Goal: Task Accomplishment & Management: Complete application form

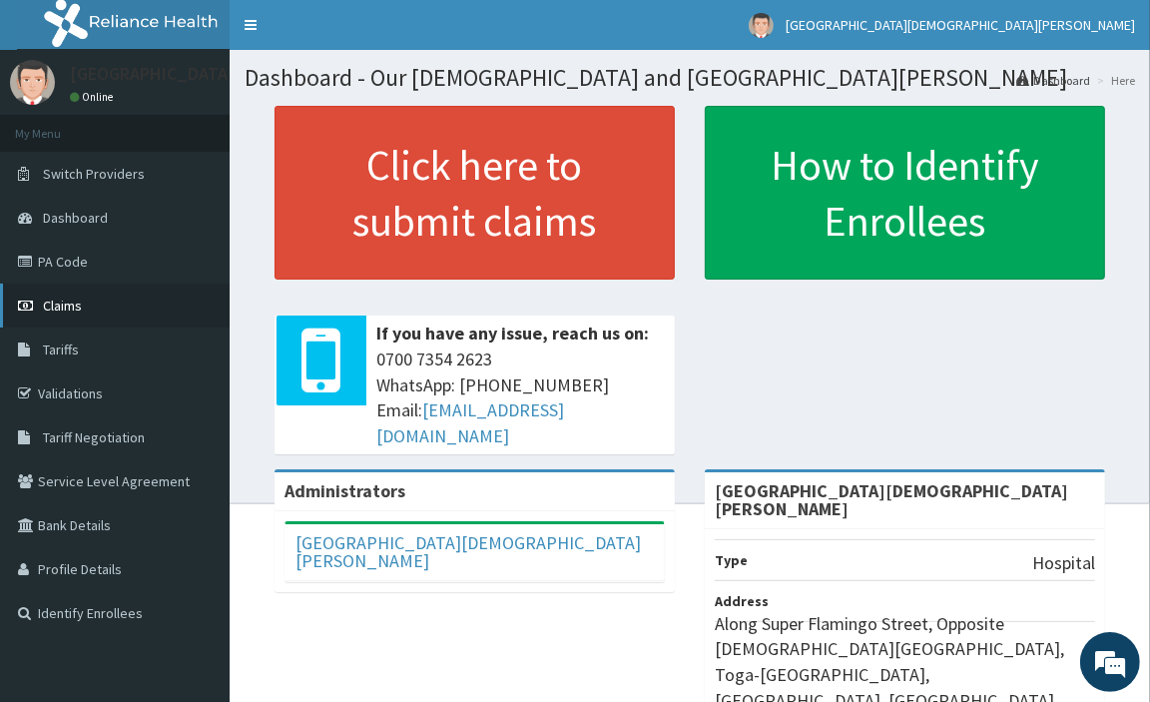
click at [67, 301] on span "Claims" at bounding box center [62, 306] width 39 height 18
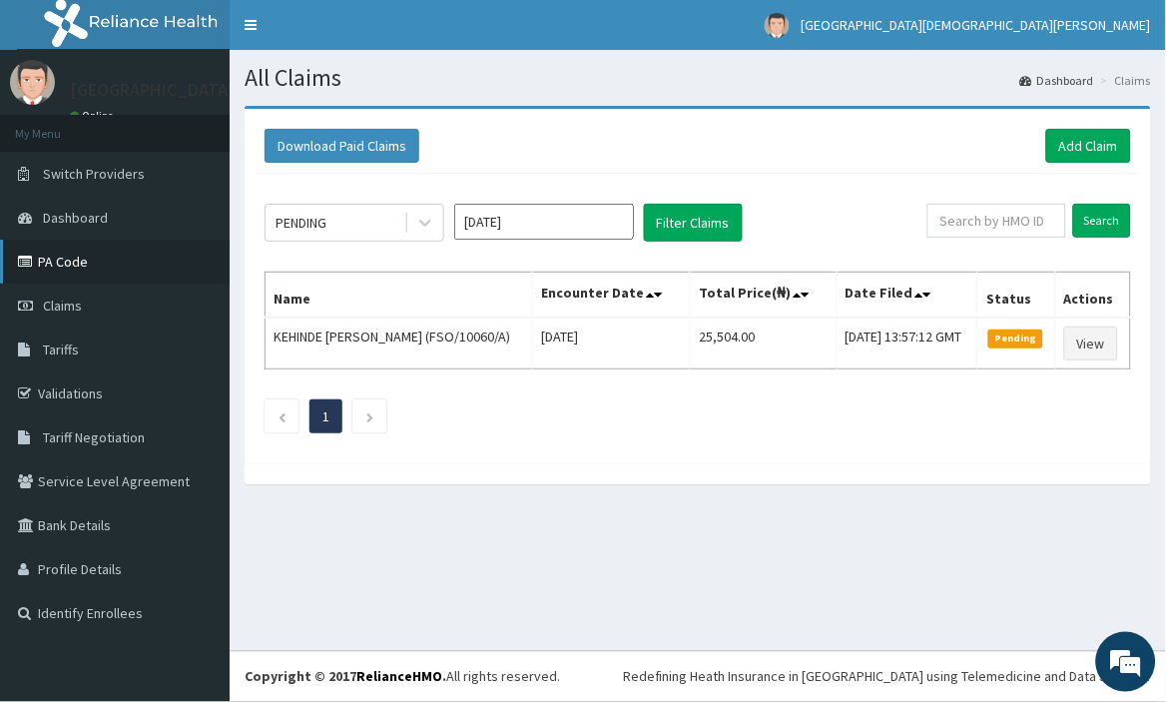
click at [55, 254] on link "PA Code" at bounding box center [115, 262] width 230 height 44
click at [1100, 140] on link "Add Claim" at bounding box center [1088, 146] width 85 height 34
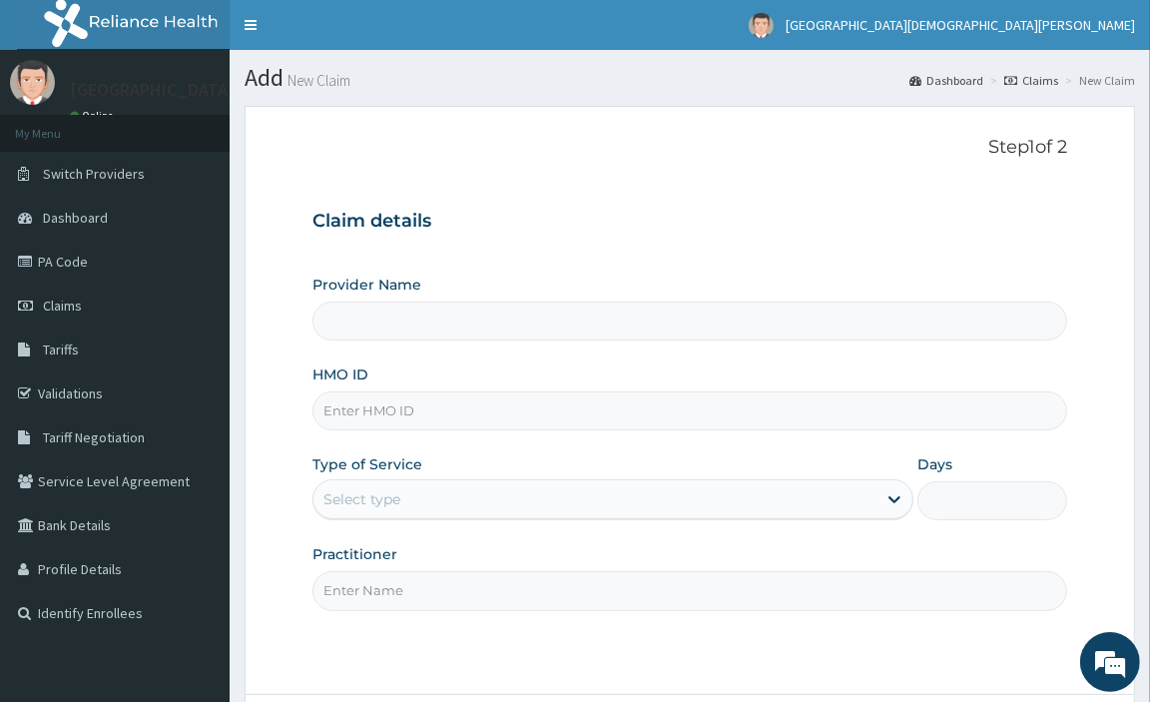
drag, startPoint x: 649, startPoint y: 315, endPoint x: 635, endPoint y: 395, distance: 81.1
click at [635, 395] on div "Provider Name HMO ID Type of Service Select type Days Practitioner" at bounding box center [690, 442] width 756 height 335
type input "[GEOGRAPHIC_DATA][DEMOGRAPHIC_DATA][PERSON_NAME]"
click at [635, 395] on input "HMO ID" at bounding box center [690, 410] width 756 height 39
type input "FSO/10057/A"
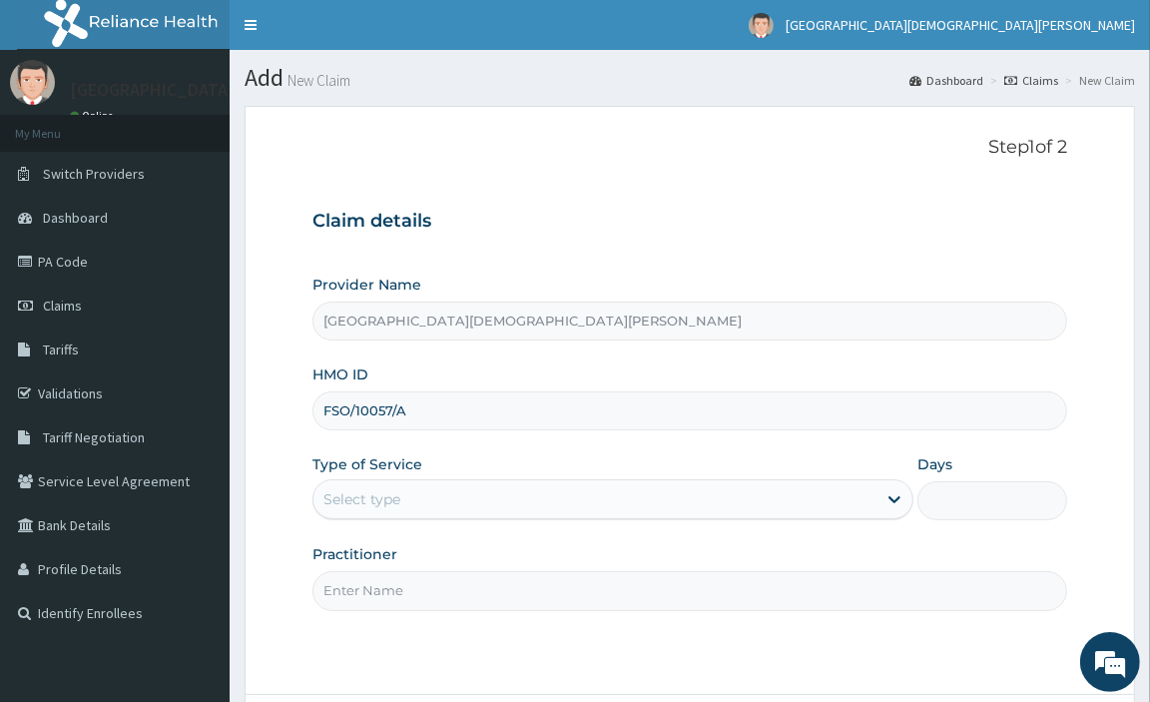
click at [496, 499] on div "Select type" at bounding box center [594, 499] width 563 height 32
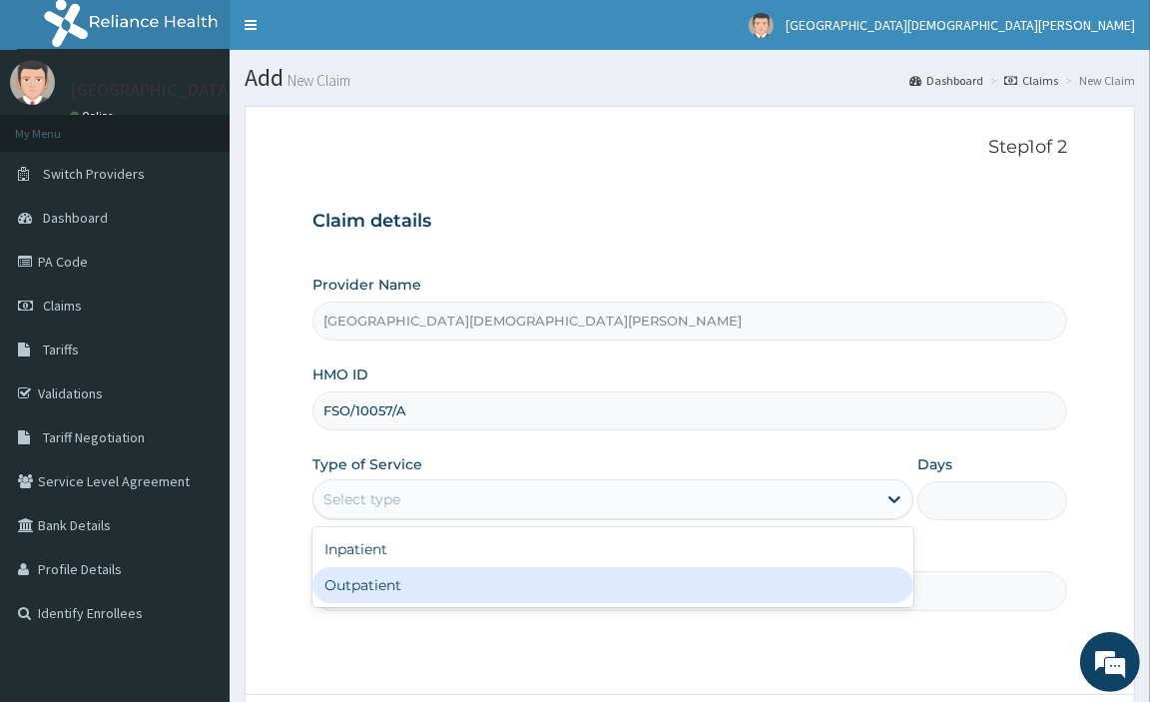
click at [489, 584] on div "Outpatient" at bounding box center [612, 585] width 601 height 36
type input "1"
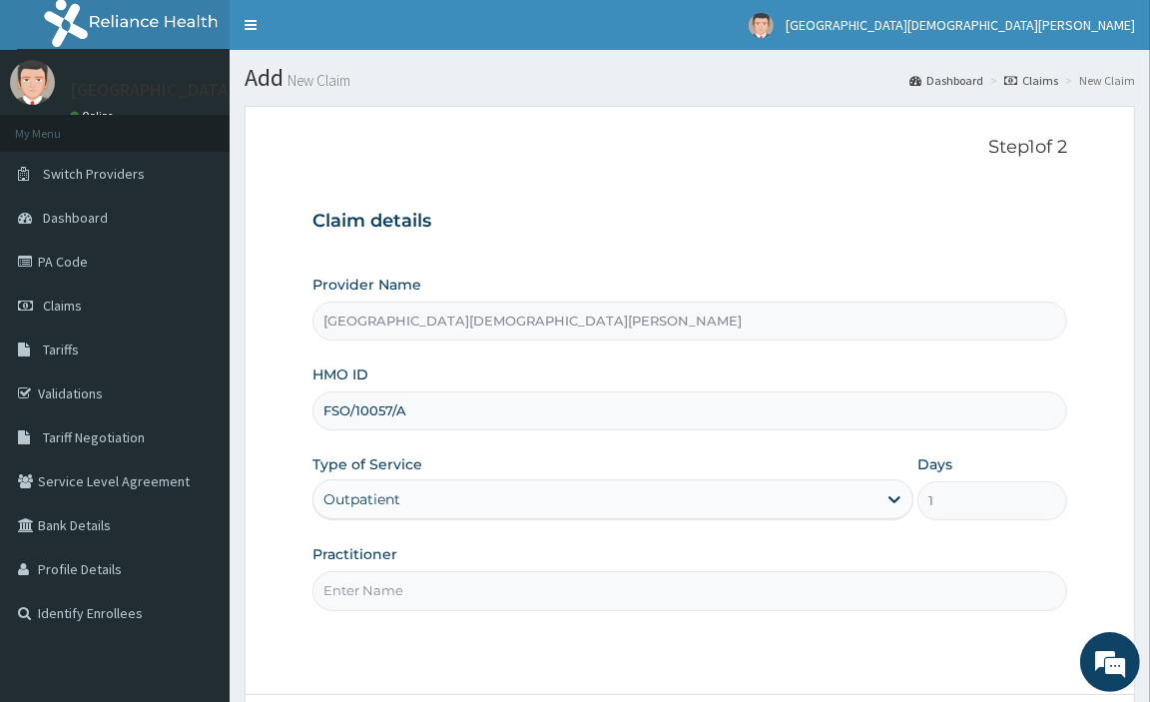
click at [489, 584] on input "Practitioner" at bounding box center [690, 590] width 756 height 39
type input "DR UTHO AUGUSTINE"
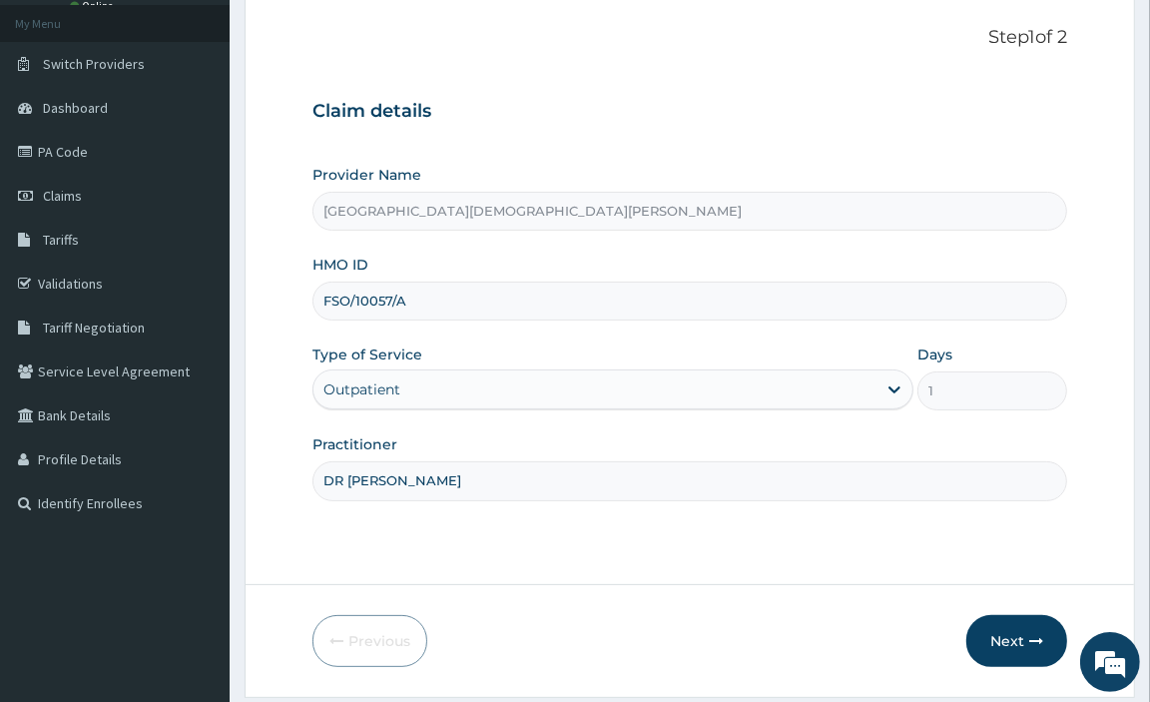
scroll to position [172, 0]
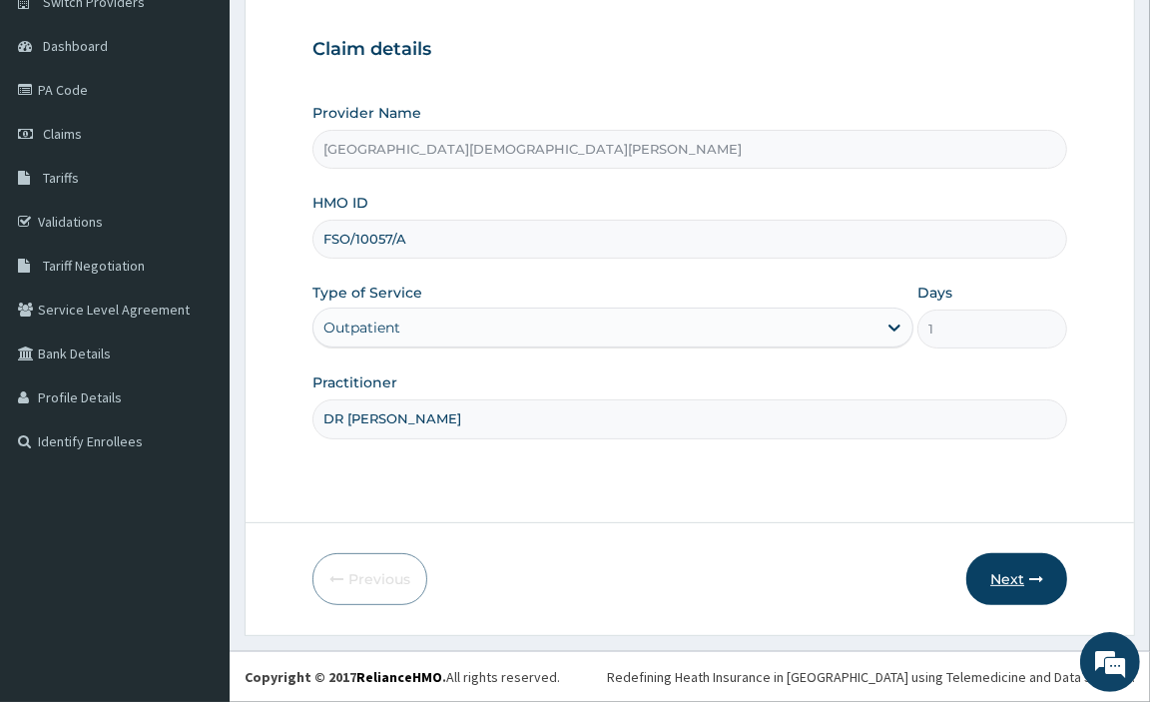
click at [989, 574] on button "Next" at bounding box center [1016, 579] width 101 height 52
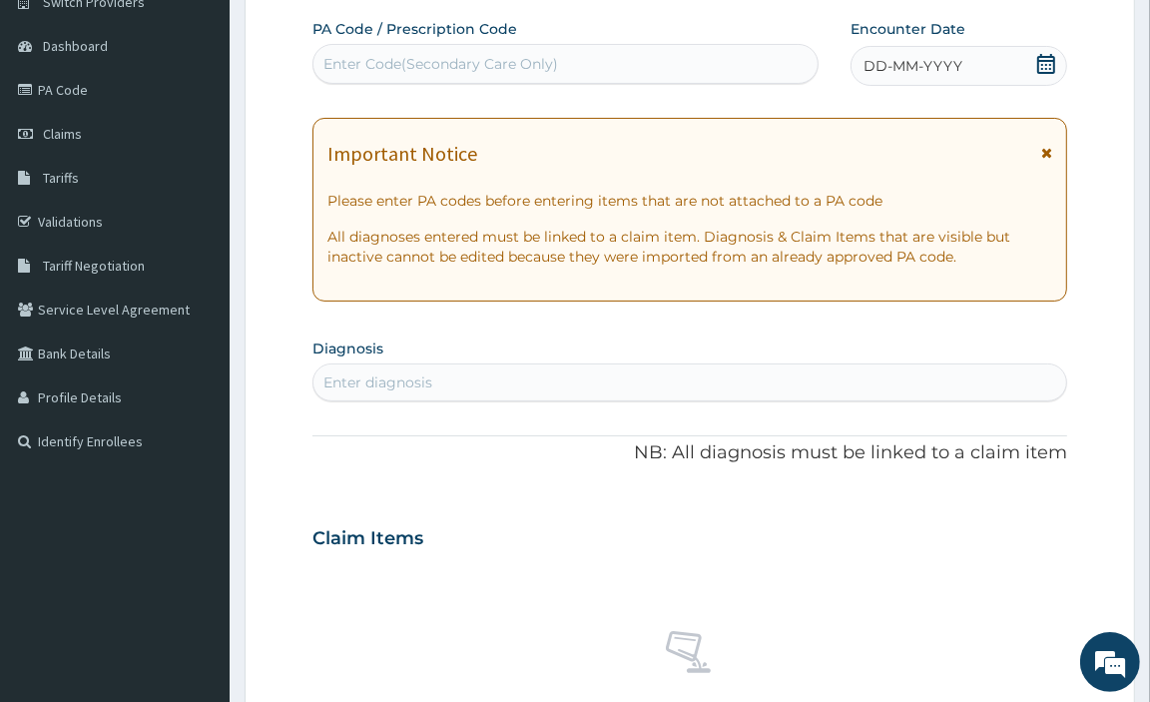
click at [1043, 66] on icon at bounding box center [1046, 64] width 20 height 20
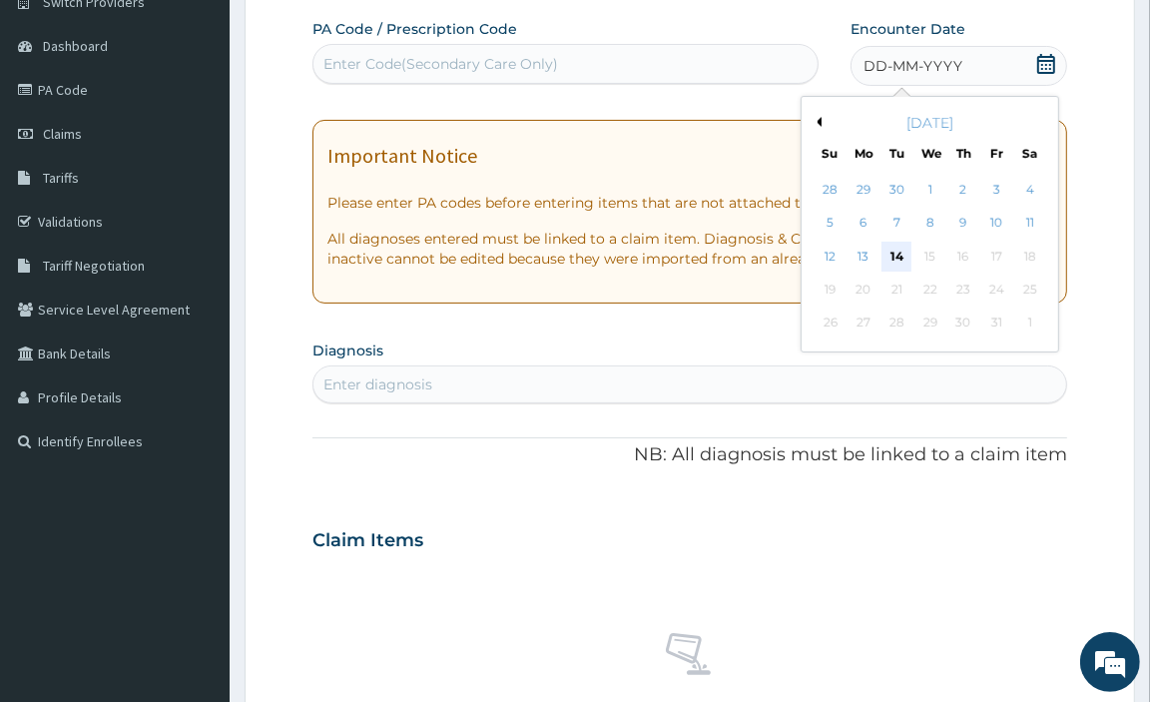
click at [899, 257] on div "14" at bounding box center [897, 257] width 30 height 30
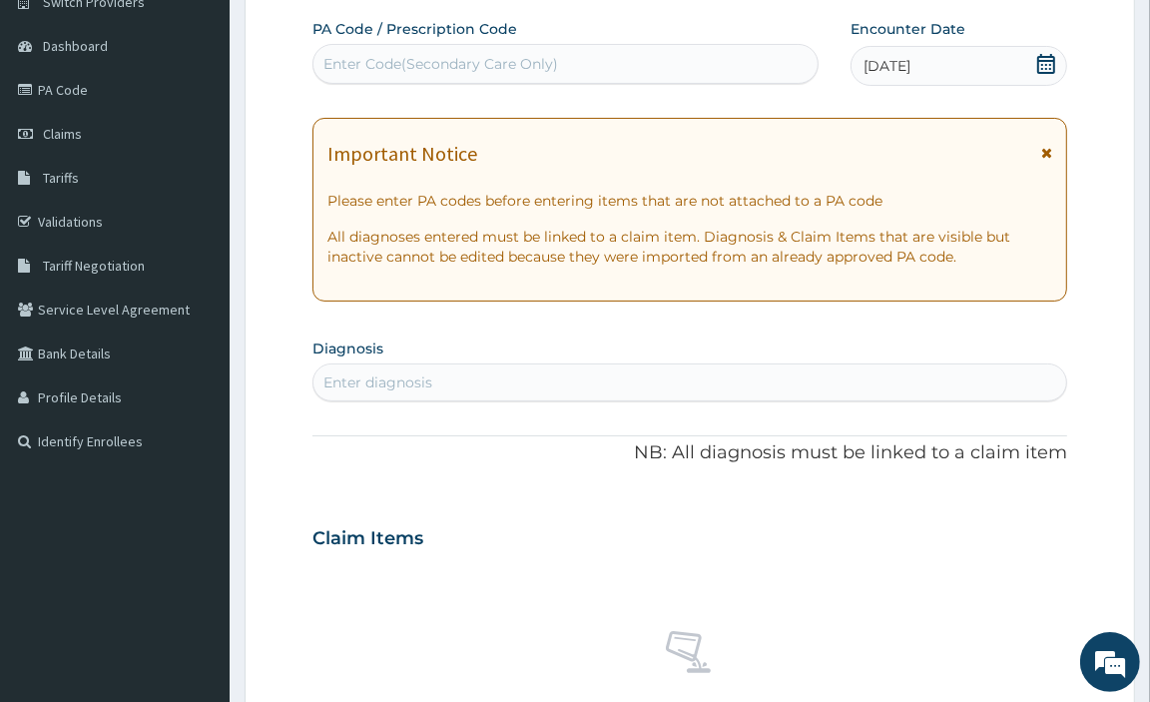
click at [733, 380] on div "Enter diagnosis" at bounding box center [690, 382] width 754 height 32
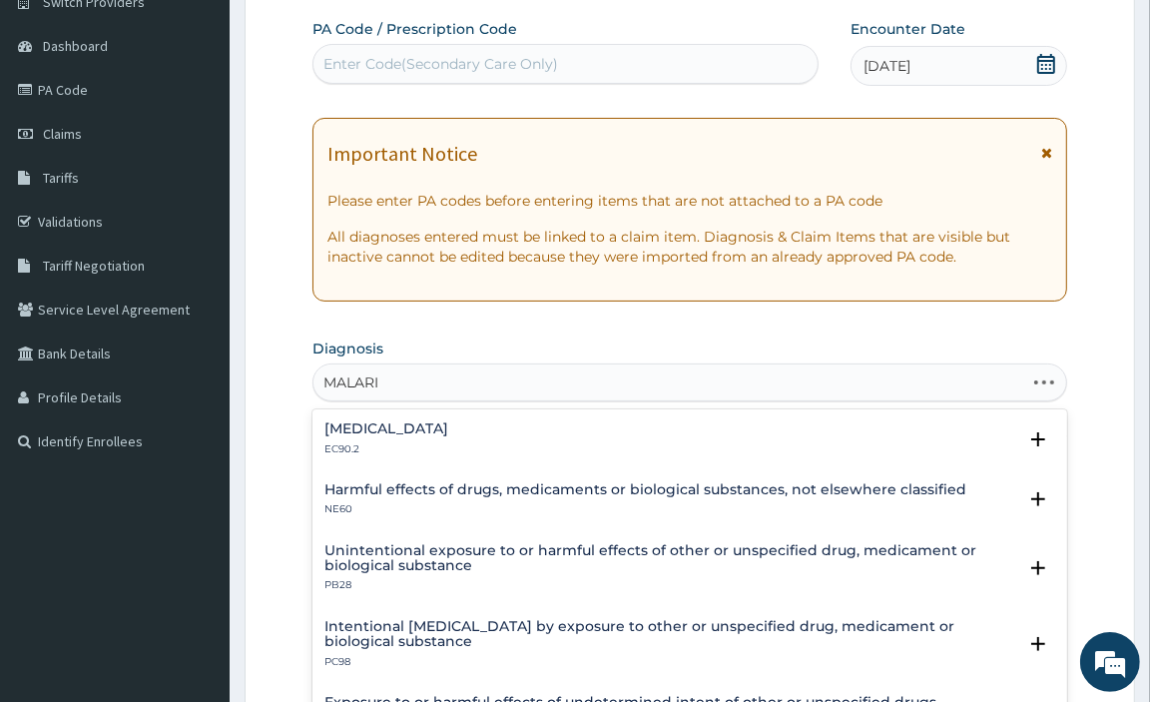
type input "MALARIA"
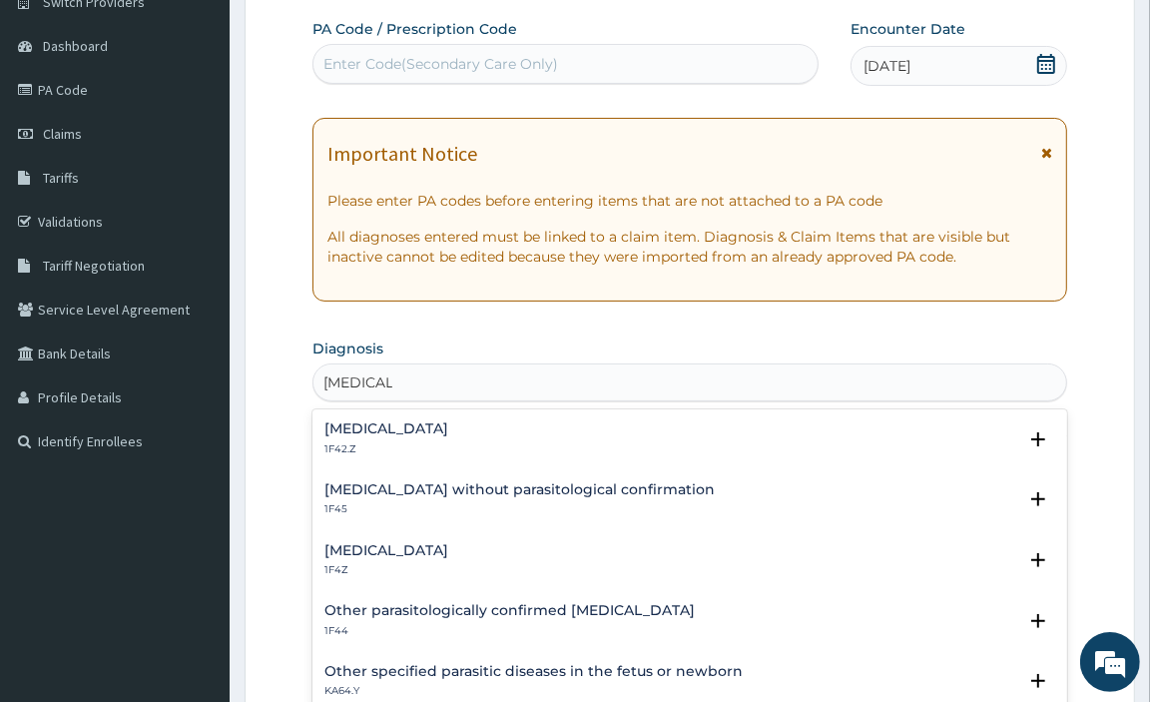
click at [448, 434] on h4 "Plasmodium malariae malaria without complication" at bounding box center [386, 428] width 124 height 15
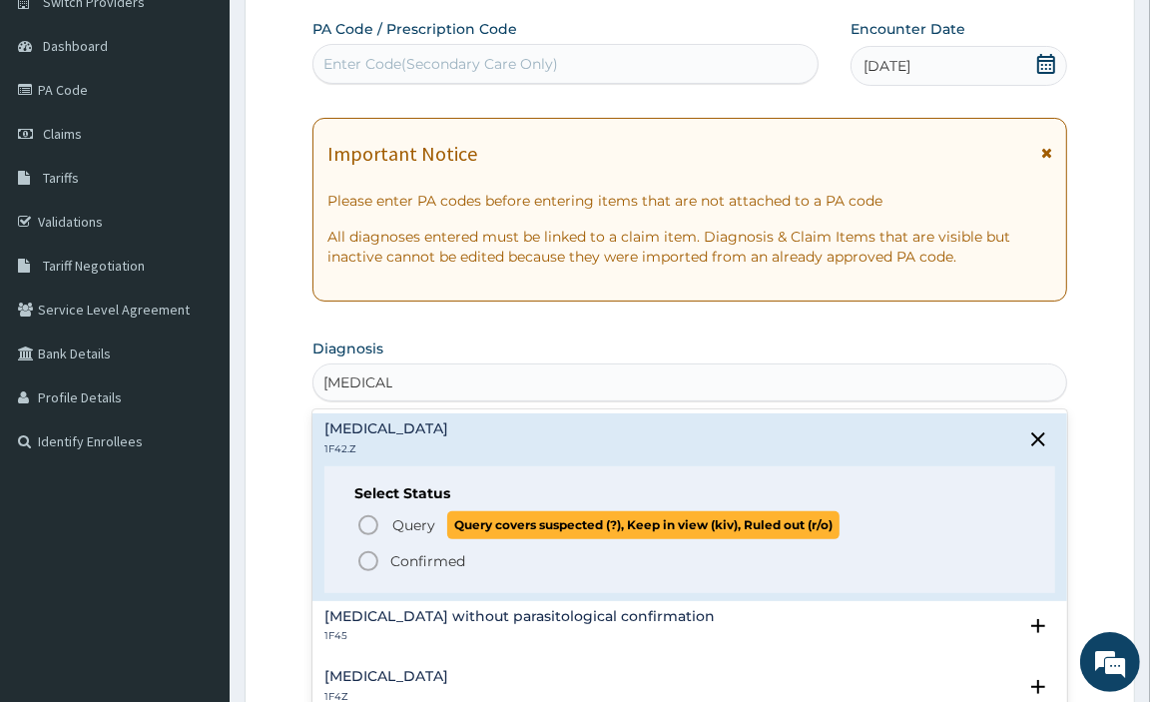
click at [367, 522] on icon "status option query" at bounding box center [368, 525] width 24 height 24
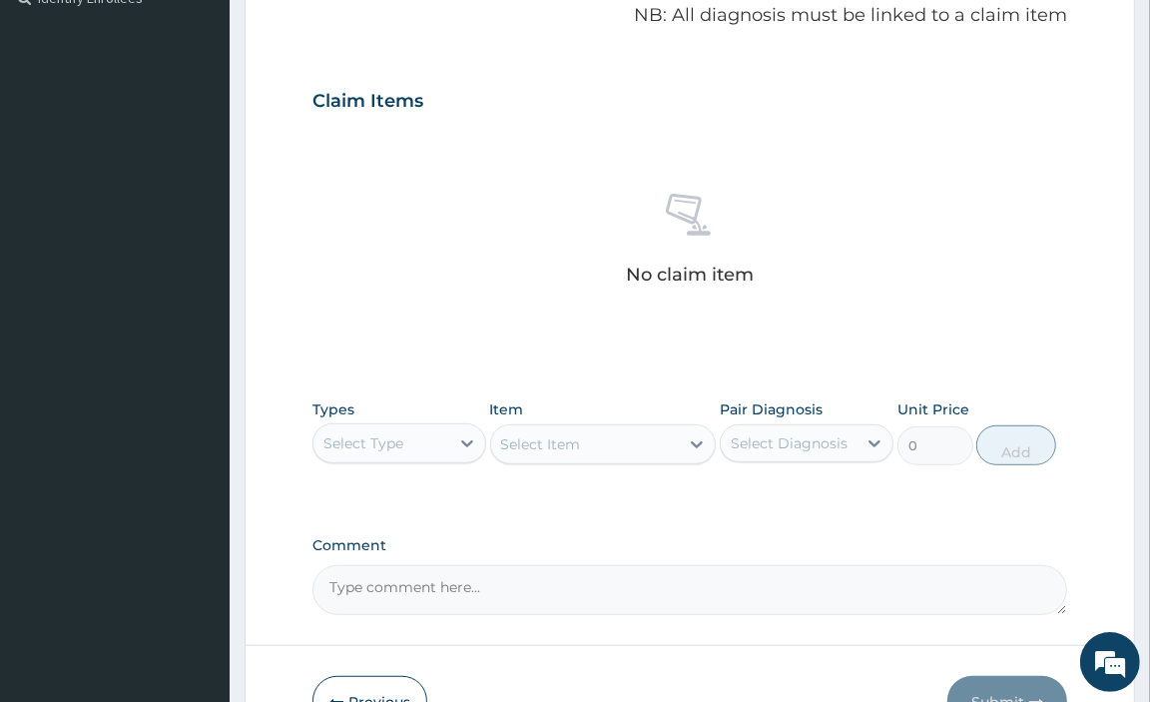
scroll to position [627, 0]
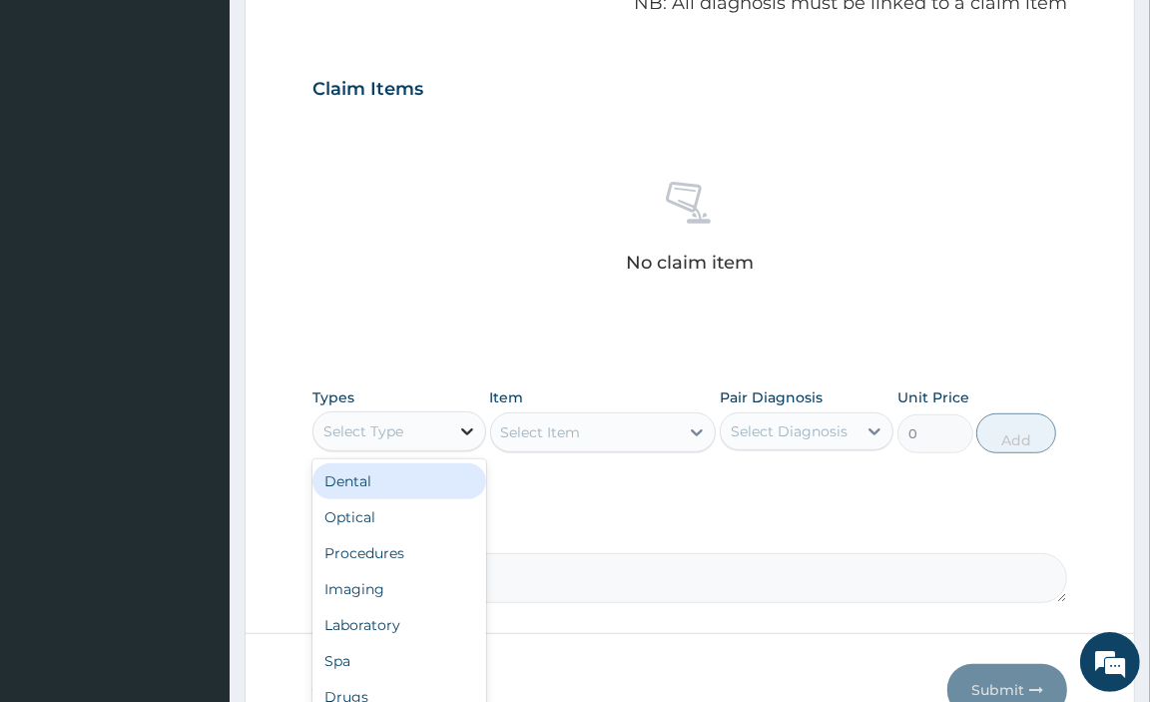
click at [472, 429] on icon at bounding box center [467, 431] width 20 height 20
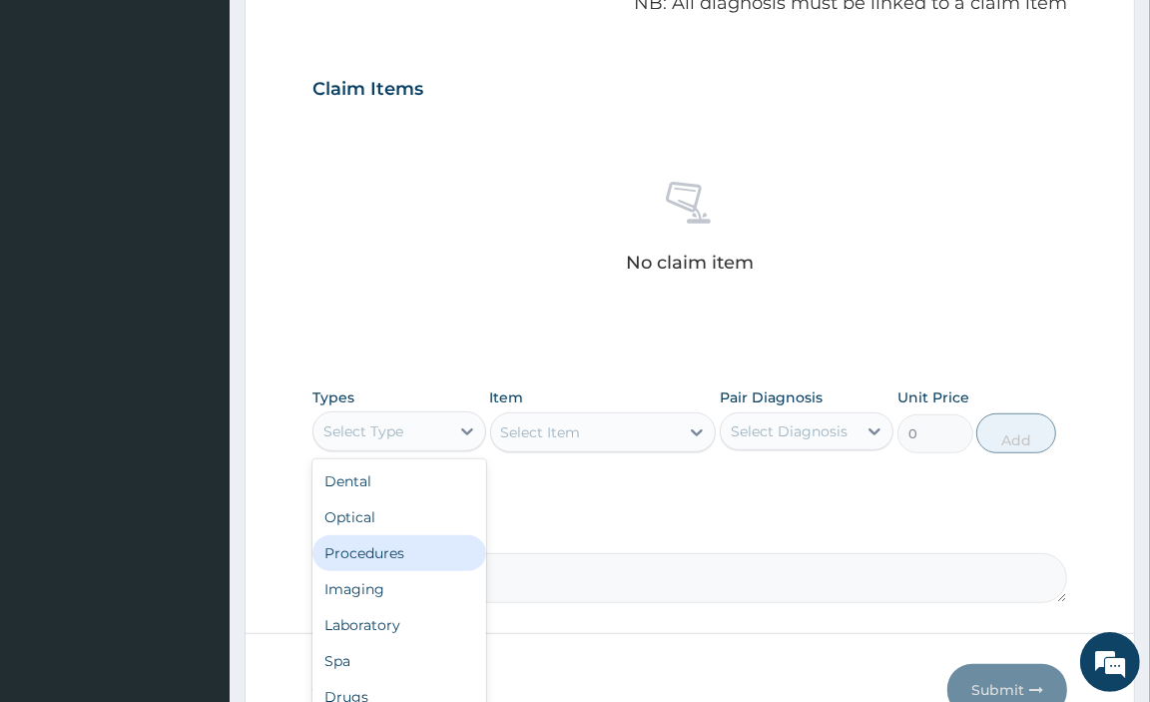
click at [436, 550] on div "Procedures" at bounding box center [399, 553] width 174 height 36
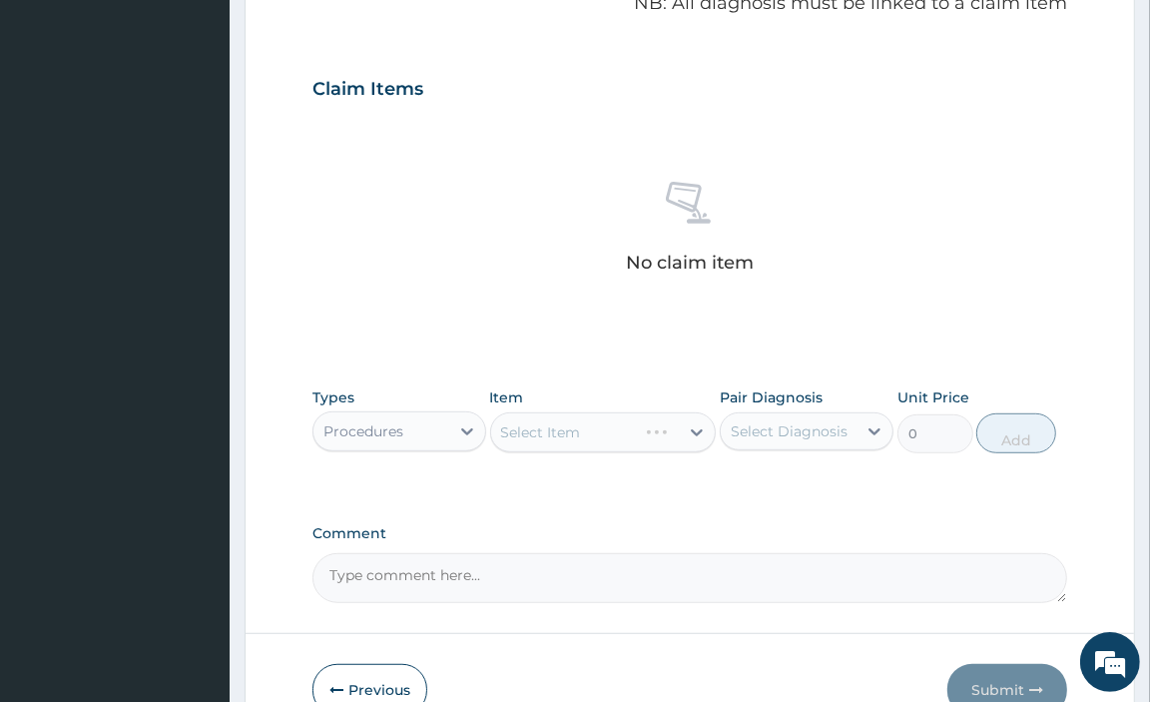
click at [796, 427] on div "Select Diagnosis" at bounding box center [789, 431] width 117 height 20
click at [741, 487] on input "checkbox" at bounding box center [738, 480] width 13 height 13
checkbox input "true"
click at [654, 436] on div "Select Item" at bounding box center [585, 432] width 189 height 32
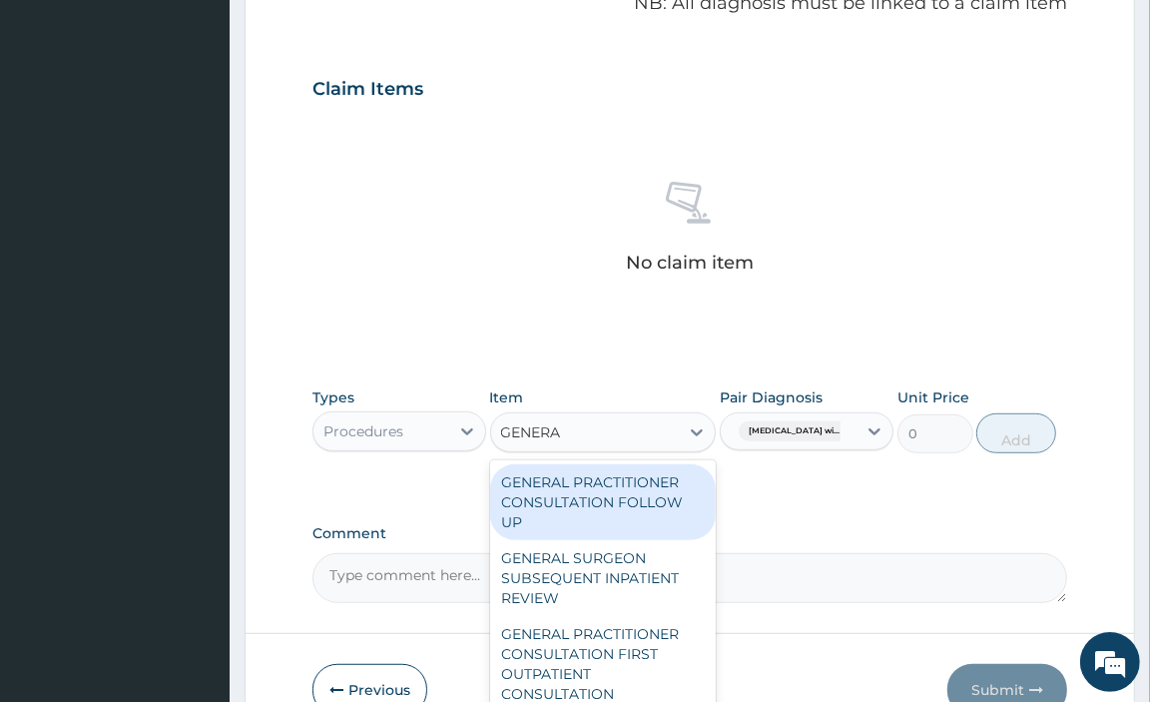
type input "GENERAL"
click at [635, 506] on div "GENERAL PRACTITIONER CONSULTATION FOLLOW UP" at bounding box center [603, 502] width 227 height 76
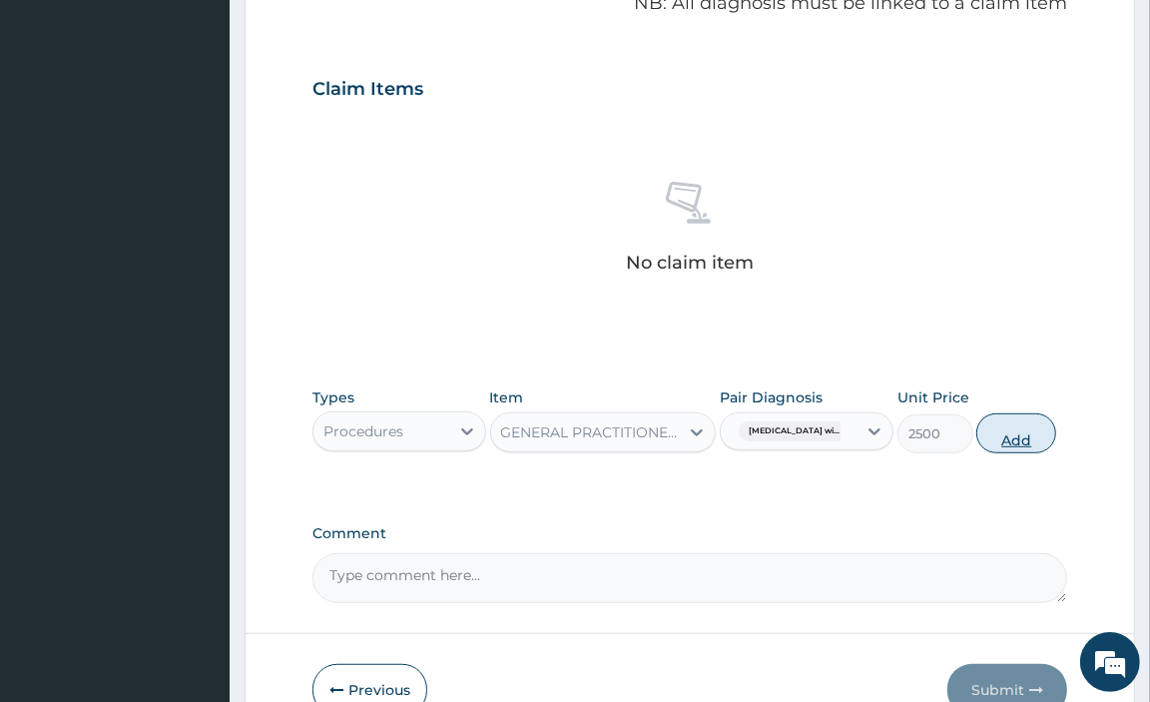
click at [1040, 441] on button "Add" at bounding box center [1016, 433] width 80 height 40
type input "0"
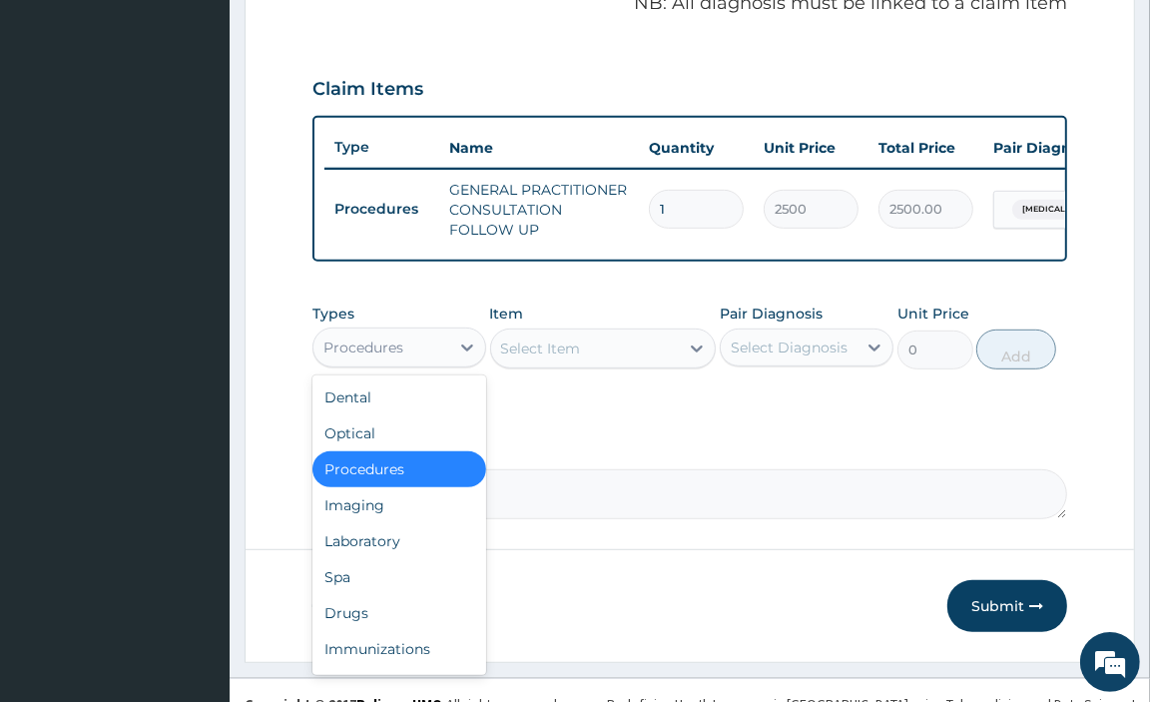
click at [425, 363] on div "Procedures" at bounding box center [381, 347] width 136 height 32
click at [396, 631] on div "Drugs" at bounding box center [399, 613] width 174 height 36
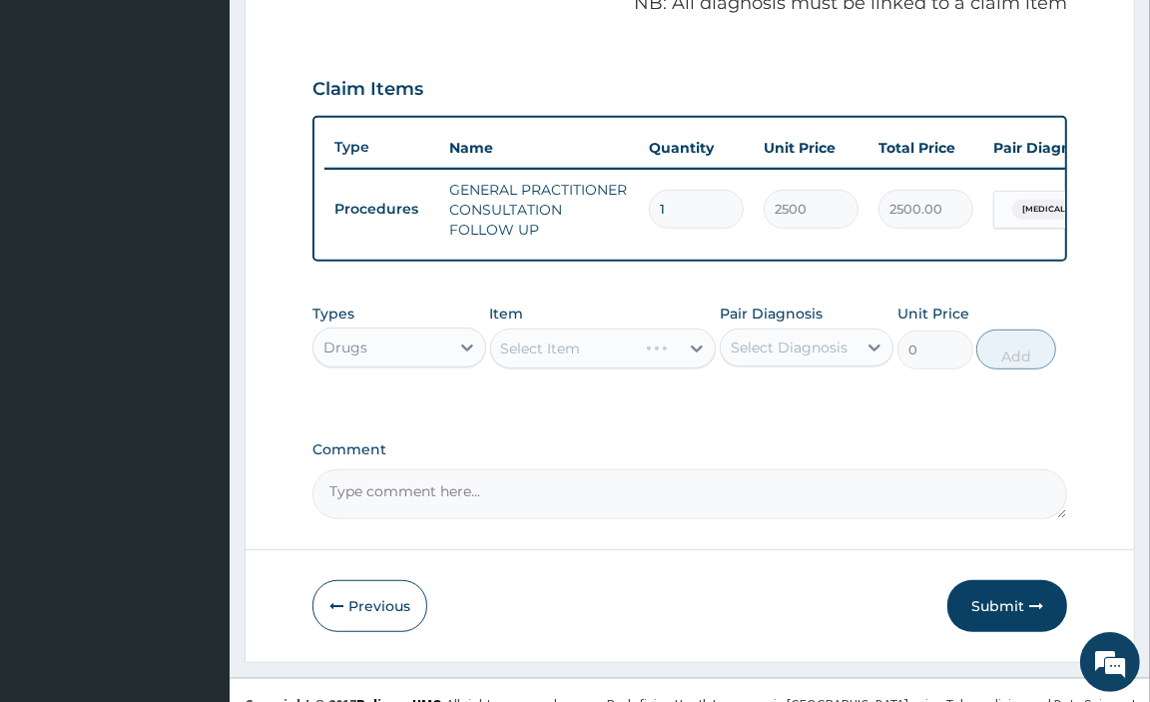
click at [777, 357] on div "Select Diagnosis" at bounding box center [789, 347] width 117 height 20
click at [740, 403] on input "checkbox" at bounding box center [738, 396] width 13 height 13
checkbox input "true"
click at [653, 364] on div "Select Item" at bounding box center [585, 348] width 189 height 32
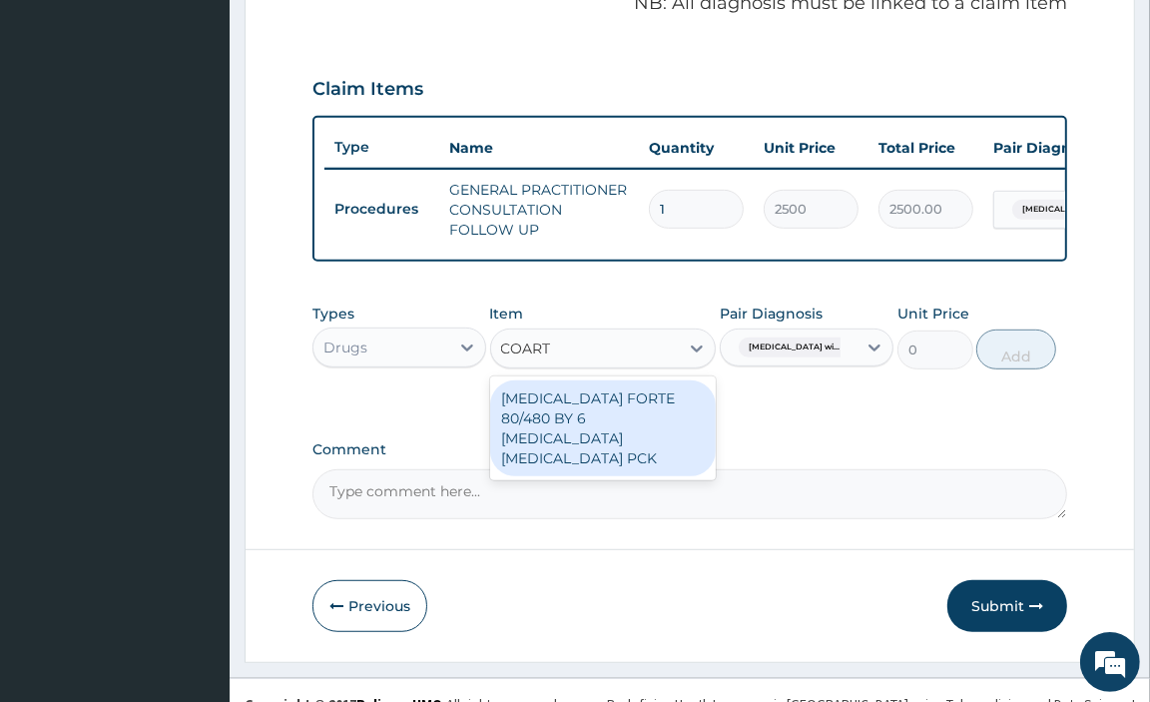
type input "COARTE"
click at [642, 433] on div "COARTEM FORTE 80/480 BY 6 ARTEMETHER LUMEFANTRINE PCK" at bounding box center [603, 428] width 227 height 96
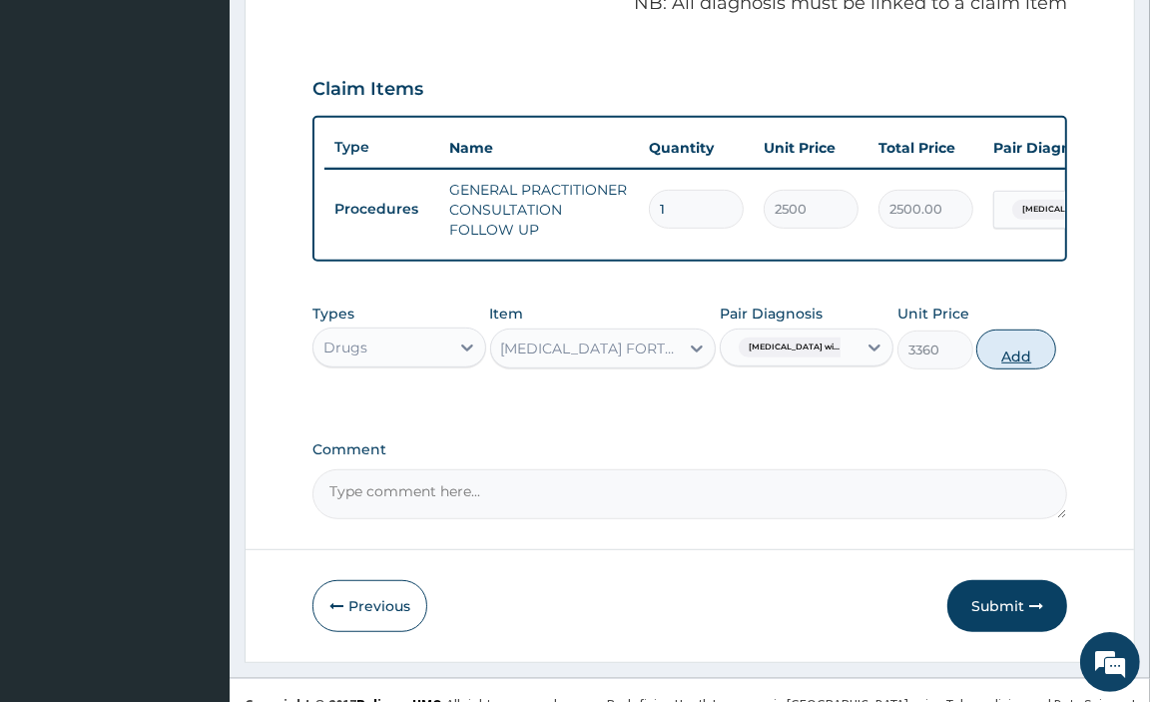
click at [1043, 369] on button "Add" at bounding box center [1016, 349] width 80 height 40
type input "0"
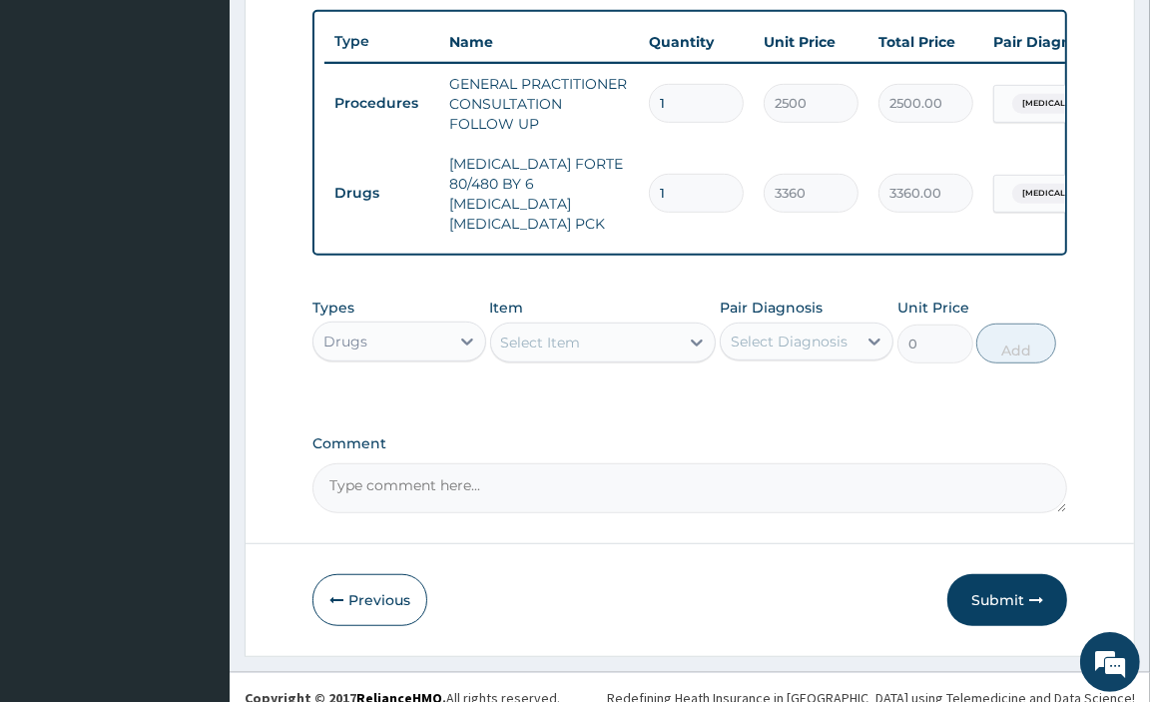
scroll to position [767, 0]
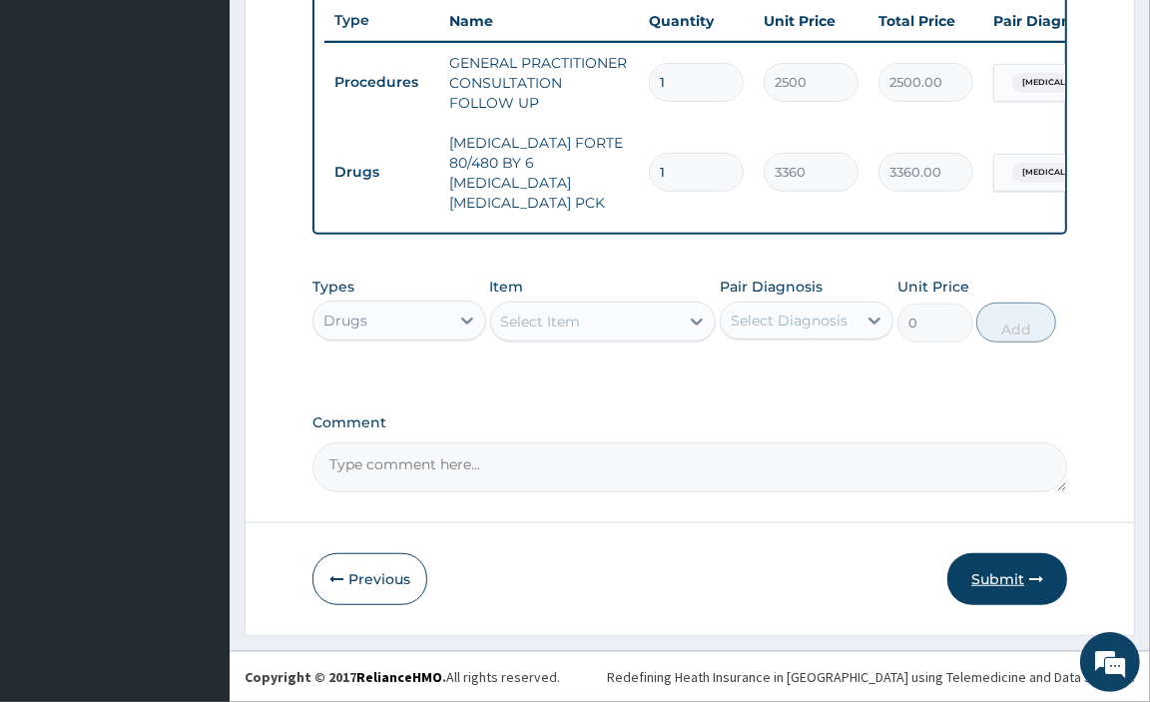
click at [1033, 583] on icon "button" at bounding box center [1036, 579] width 14 height 14
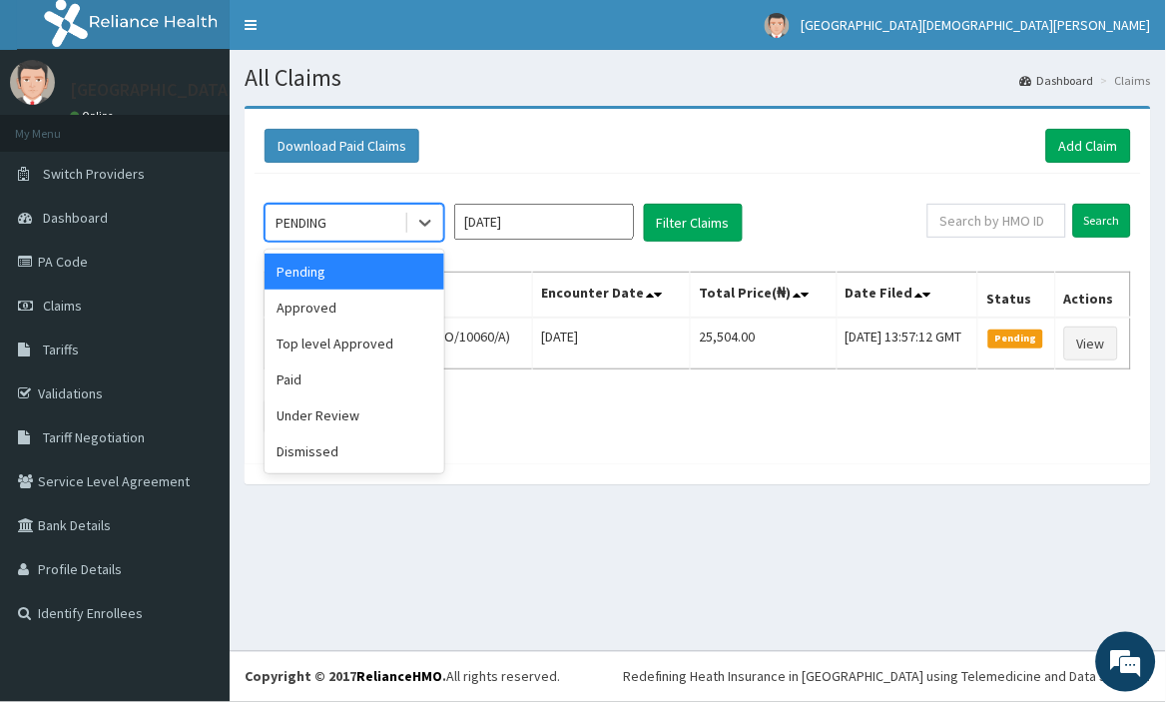
click at [362, 218] on div "PENDING" at bounding box center [335, 223] width 139 height 32
click at [355, 298] on div "Approved" at bounding box center [355, 308] width 180 height 36
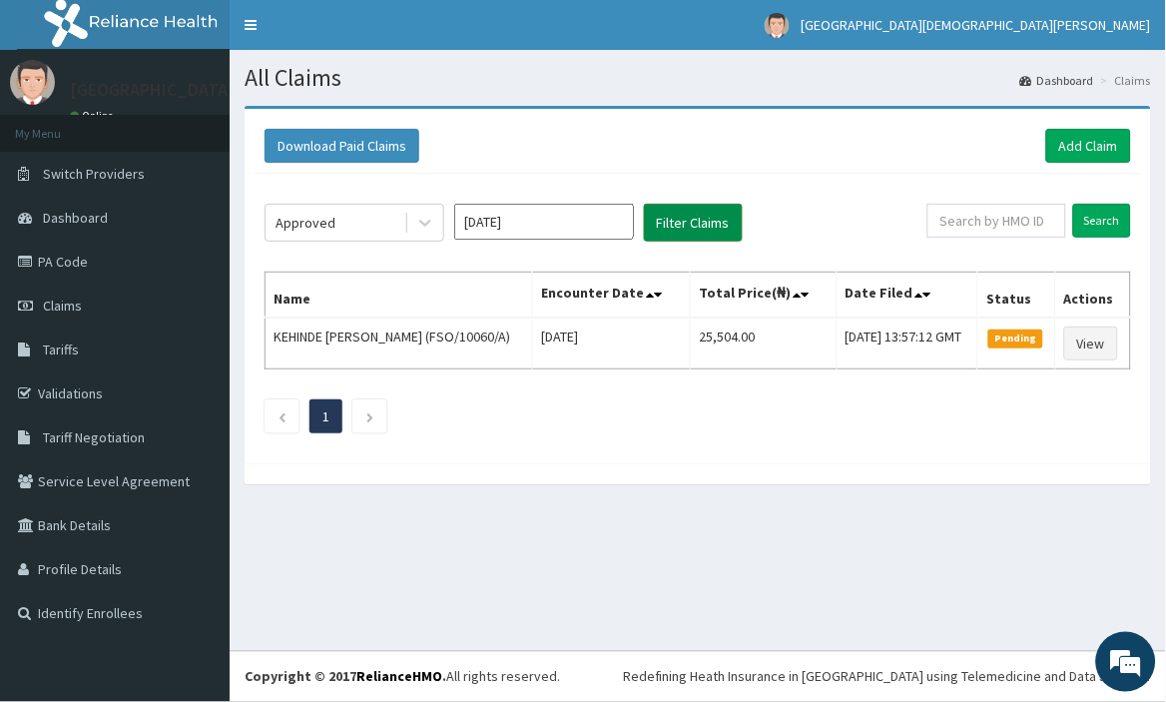
click at [661, 230] on button "Filter Claims" at bounding box center [693, 223] width 99 height 38
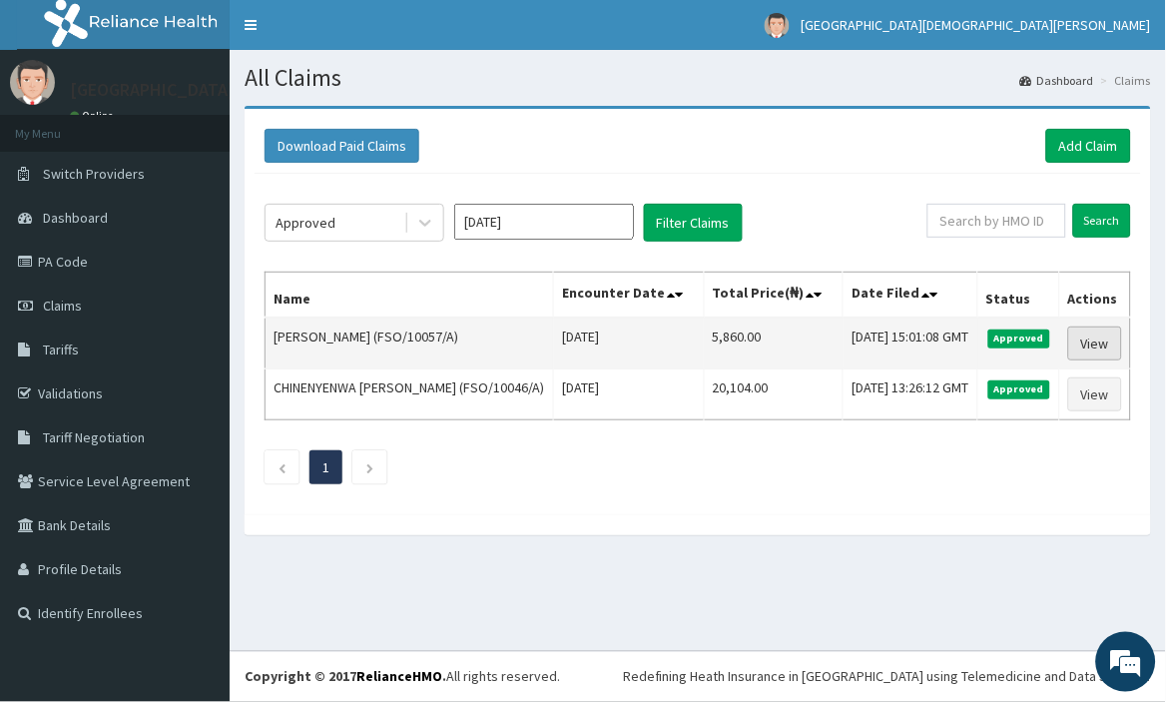
click at [1095, 356] on link "View" at bounding box center [1095, 343] width 54 height 34
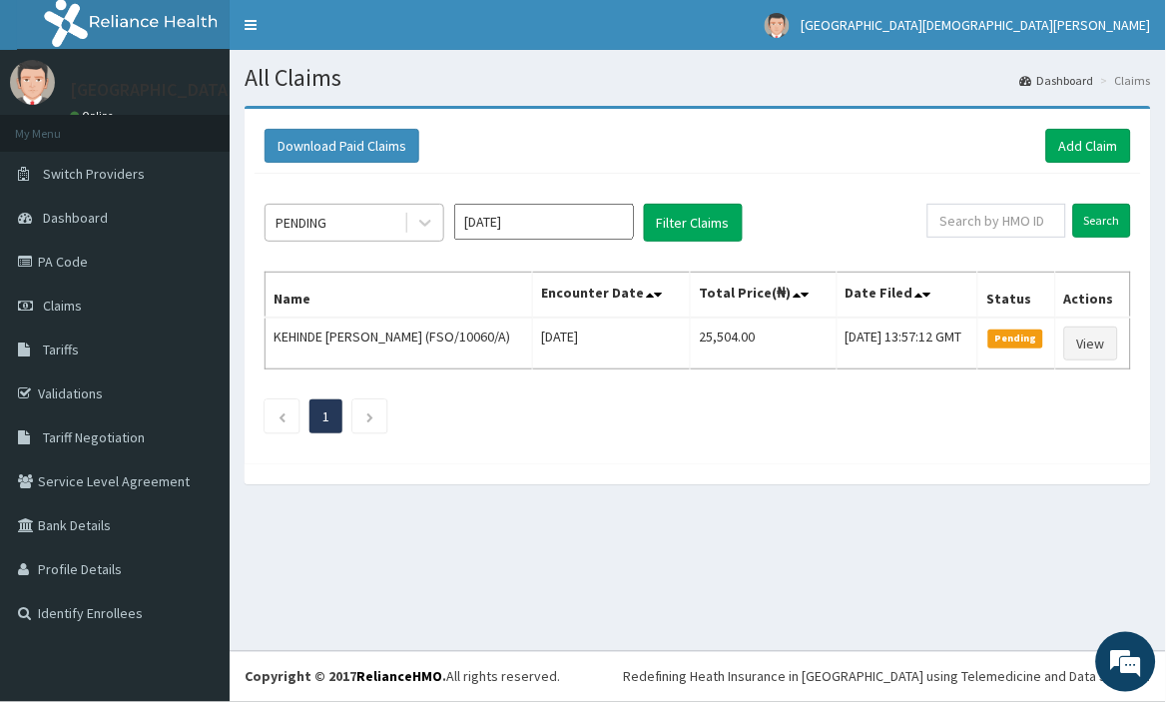
click at [392, 217] on div "PENDING" at bounding box center [335, 223] width 139 height 32
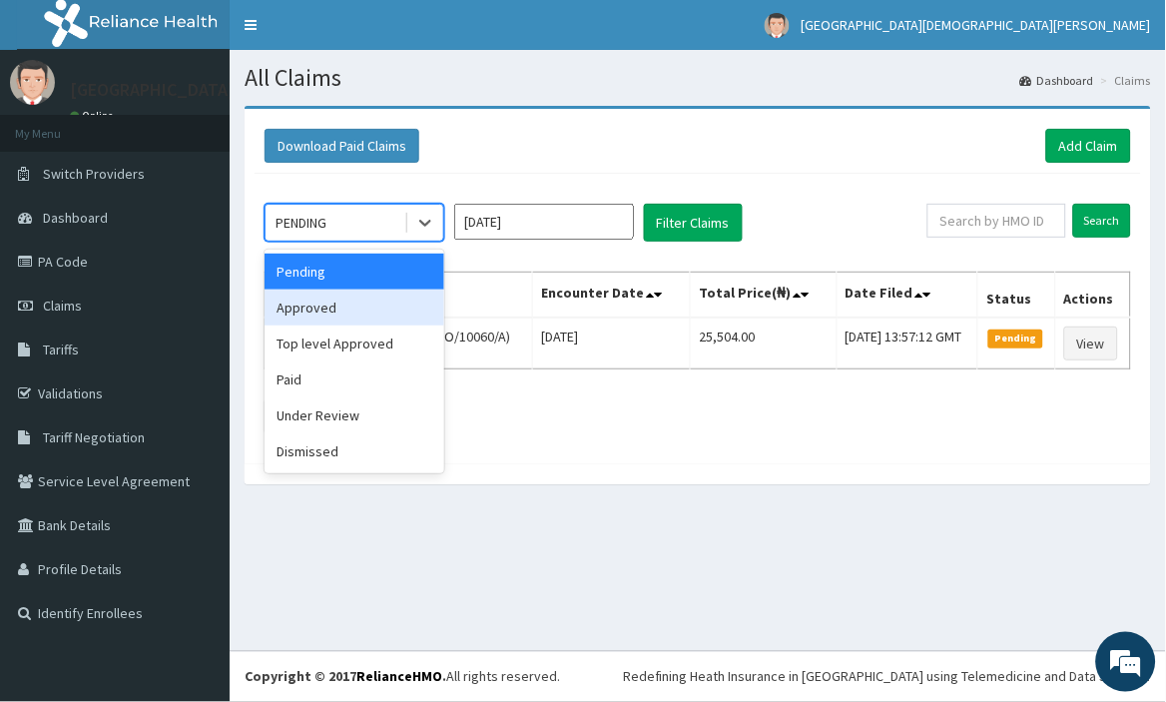
click at [375, 305] on div "Approved" at bounding box center [355, 308] width 180 height 36
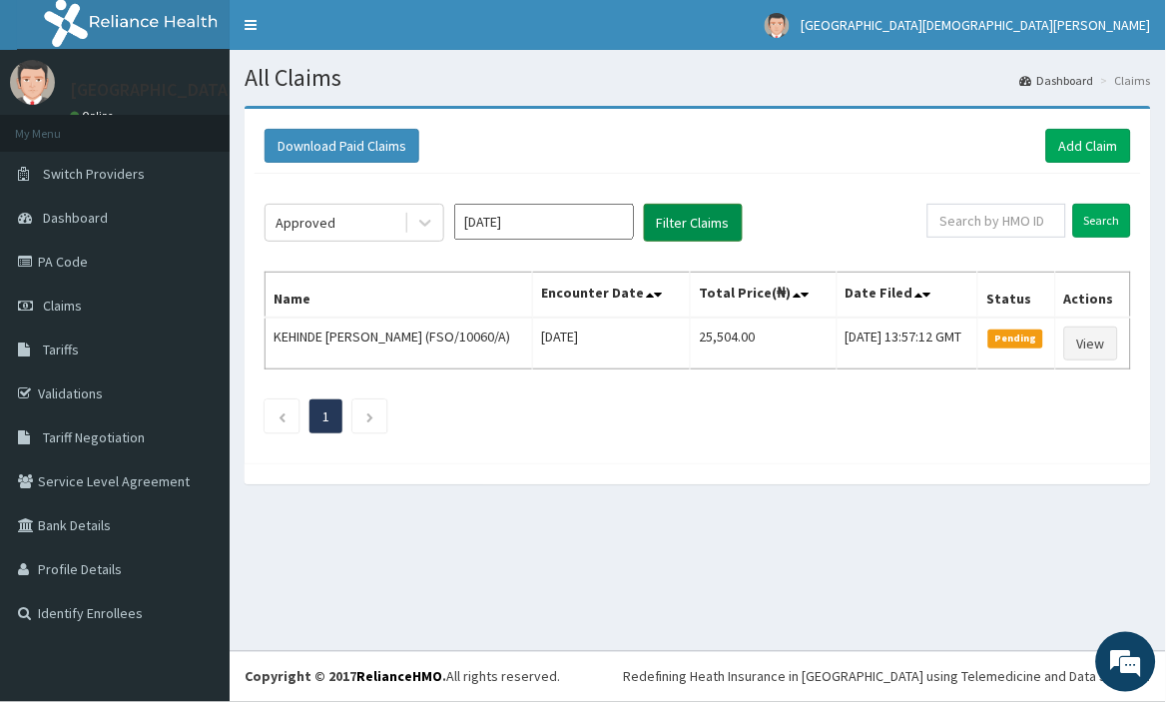
click at [695, 217] on button "Filter Claims" at bounding box center [693, 223] width 99 height 38
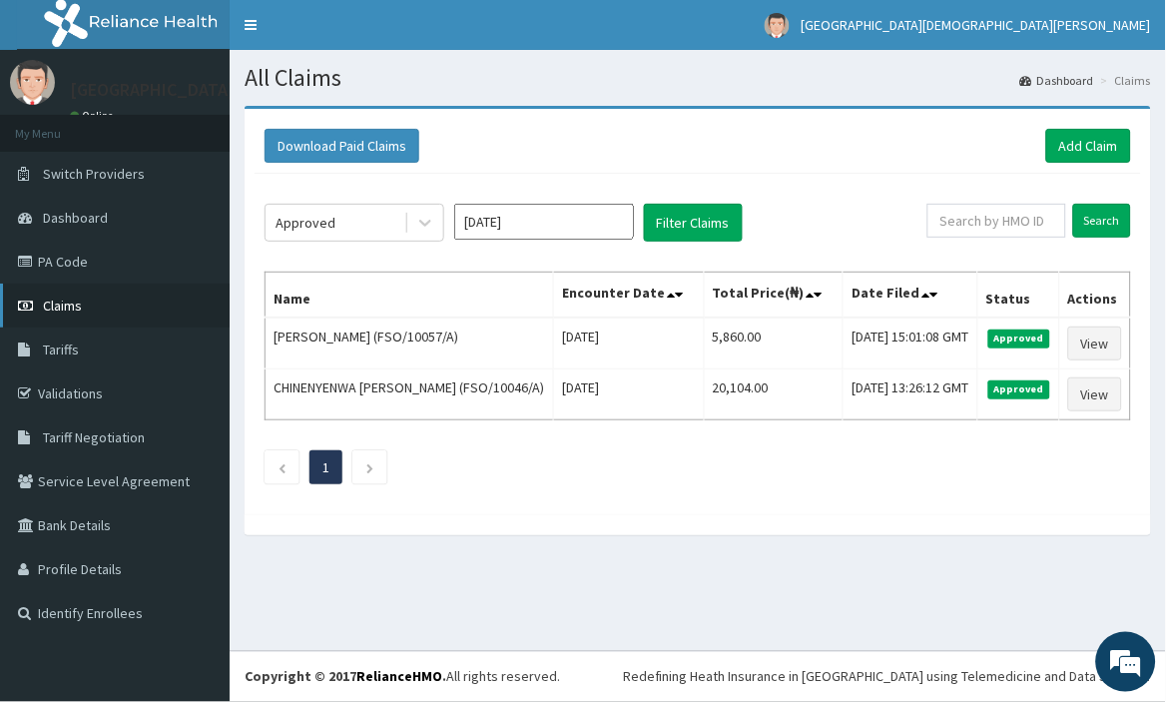
click at [72, 308] on span "Claims" at bounding box center [62, 306] width 39 height 18
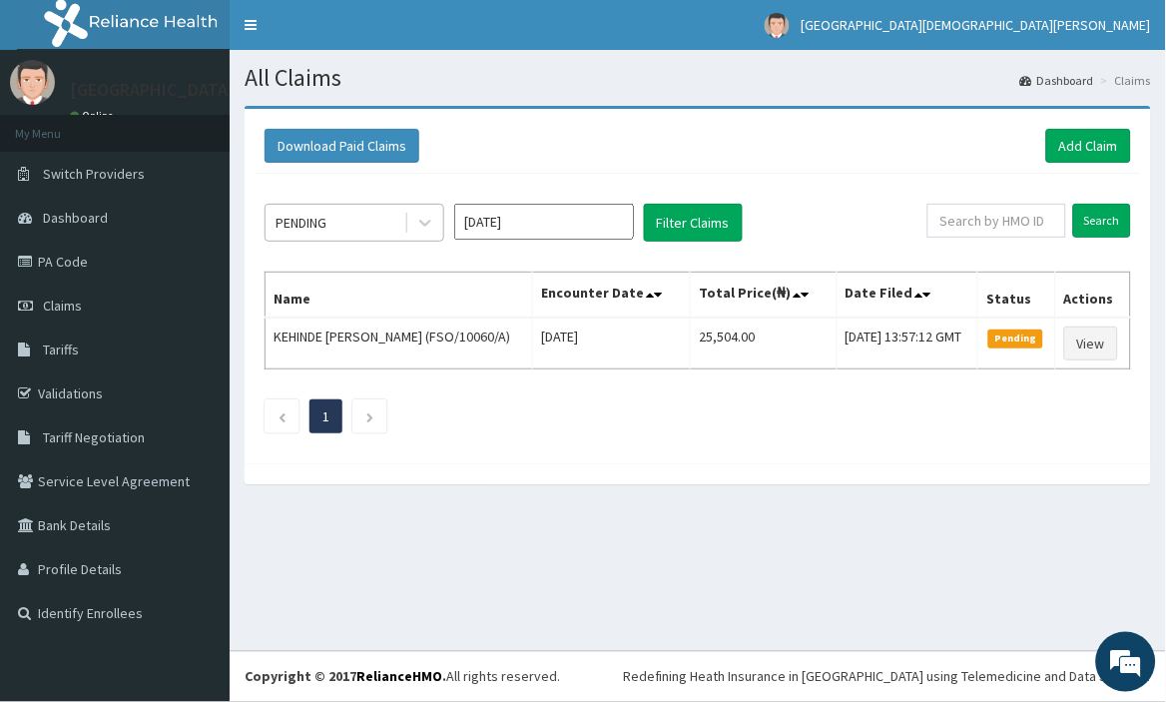
click at [362, 222] on div "PENDING" at bounding box center [335, 223] width 139 height 32
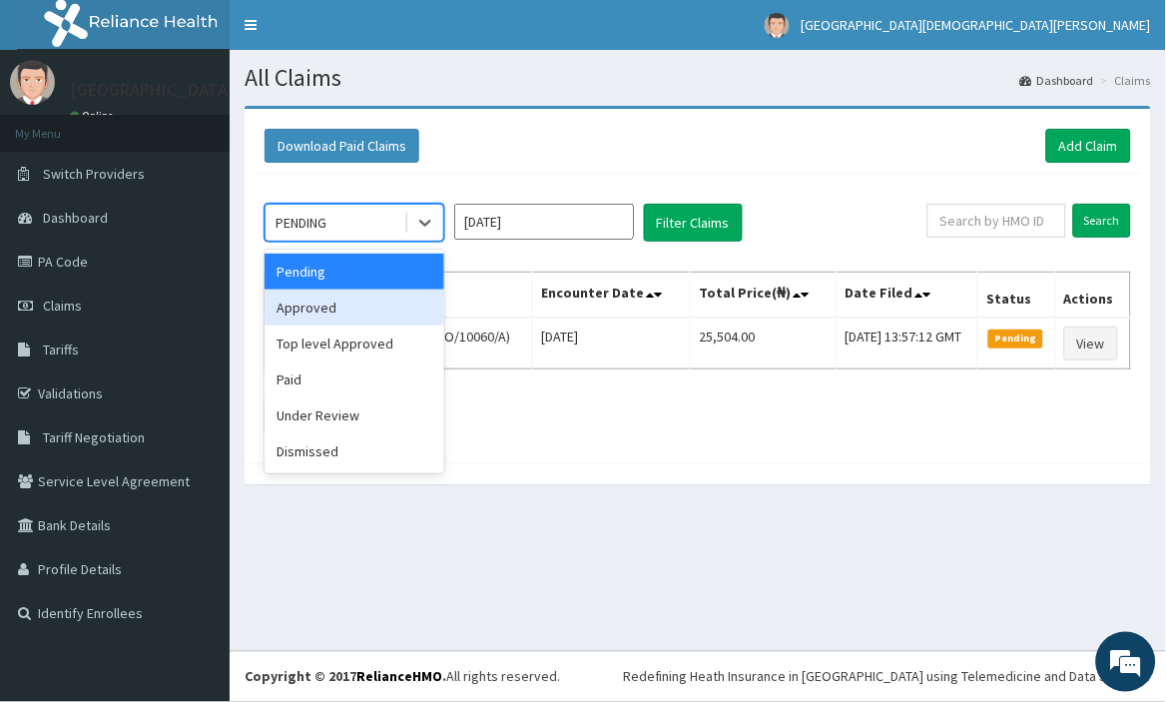
click at [369, 309] on div "Approved" at bounding box center [355, 308] width 180 height 36
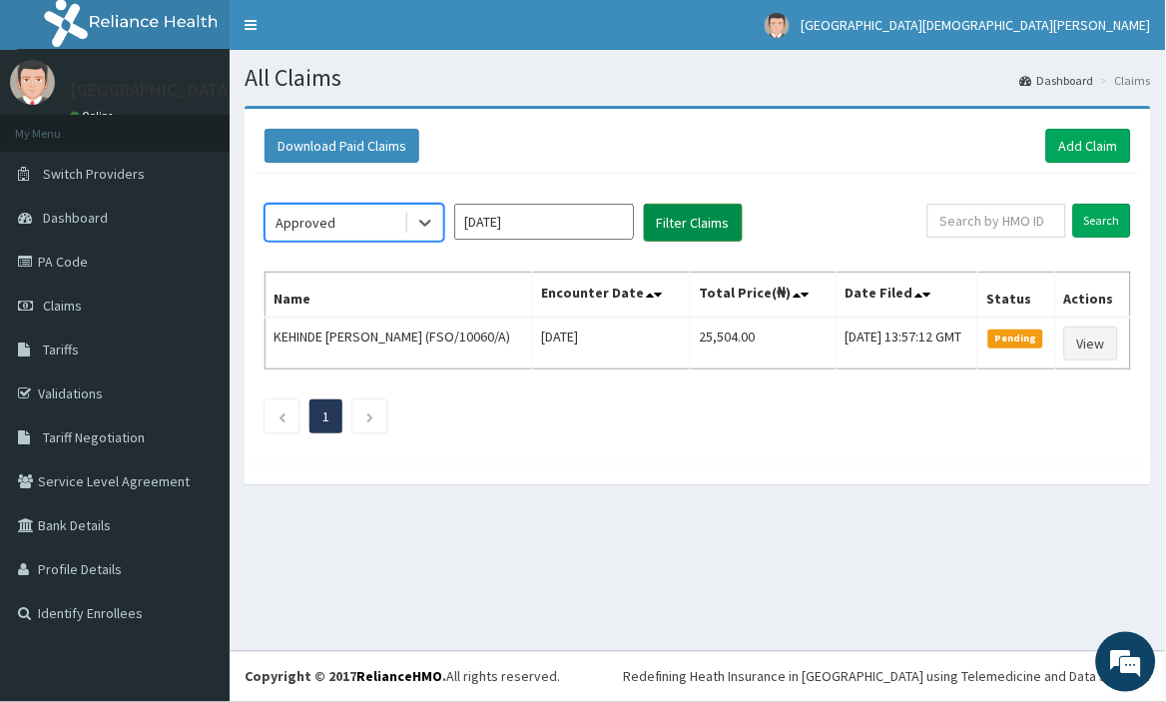
click at [683, 217] on button "Filter Claims" at bounding box center [693, 223] width 99 height 38
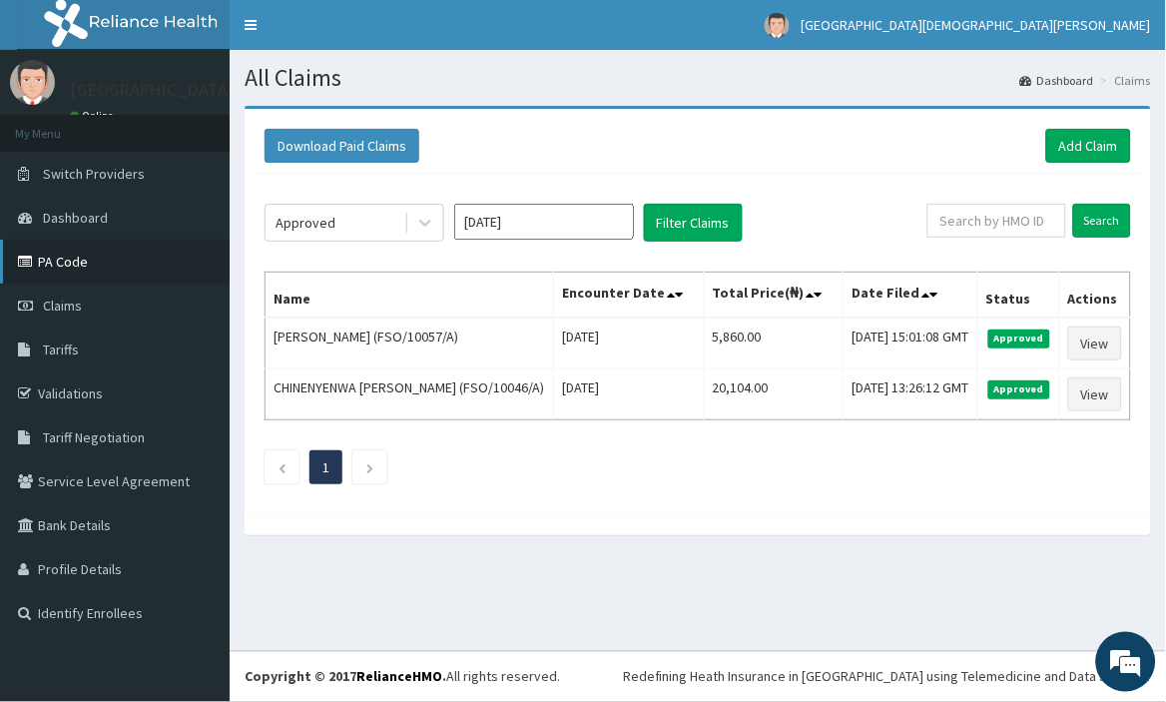
click at [67, 256] on link "PA Code" at bounding box center [115, 262] width 230 height 44
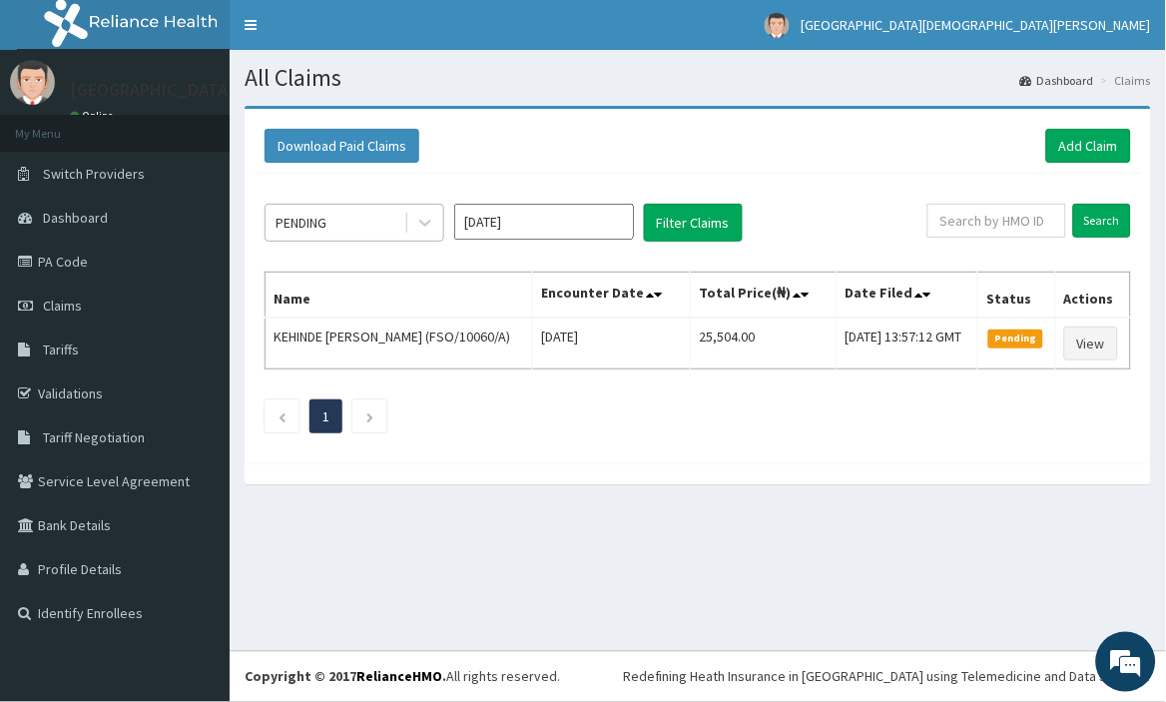
click at [326, 217] on div "PENDING" at bounding box center [301, 223] width 51 height 20
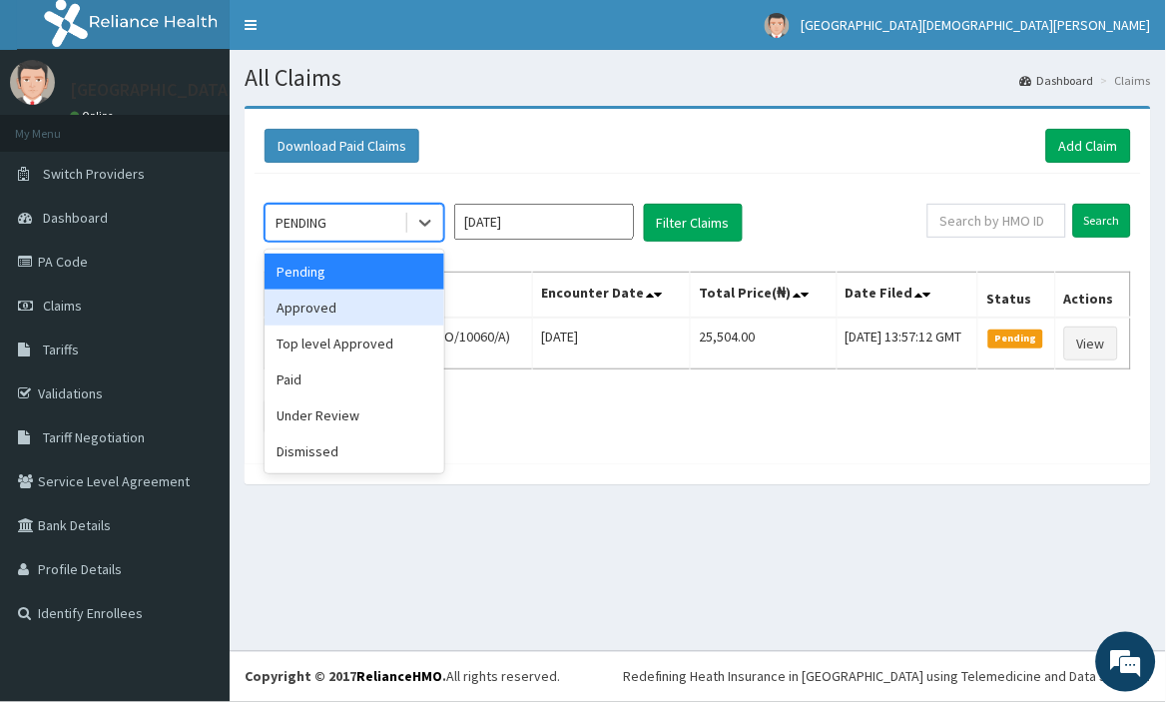
click at [372, 307] on div "Approved" at bounding box center [355, 308] width 180 height 36
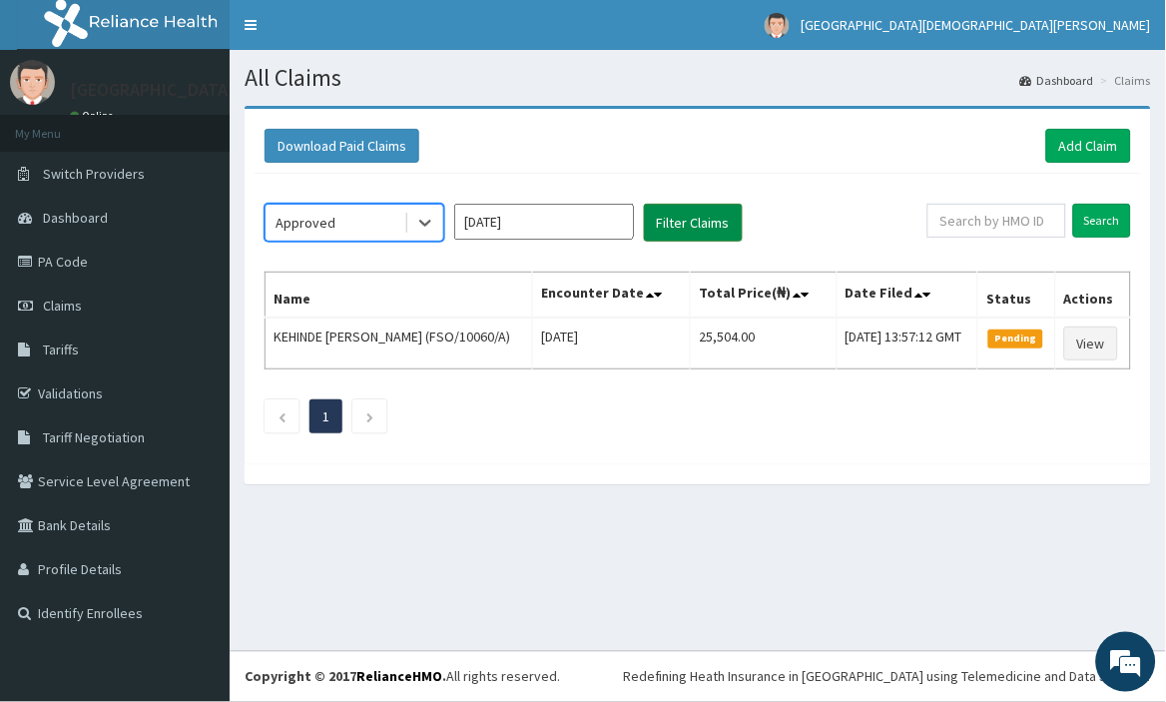
click at [695, 215] on button "Filter Claims" at bounding box center [693, 223] width 99 height 38
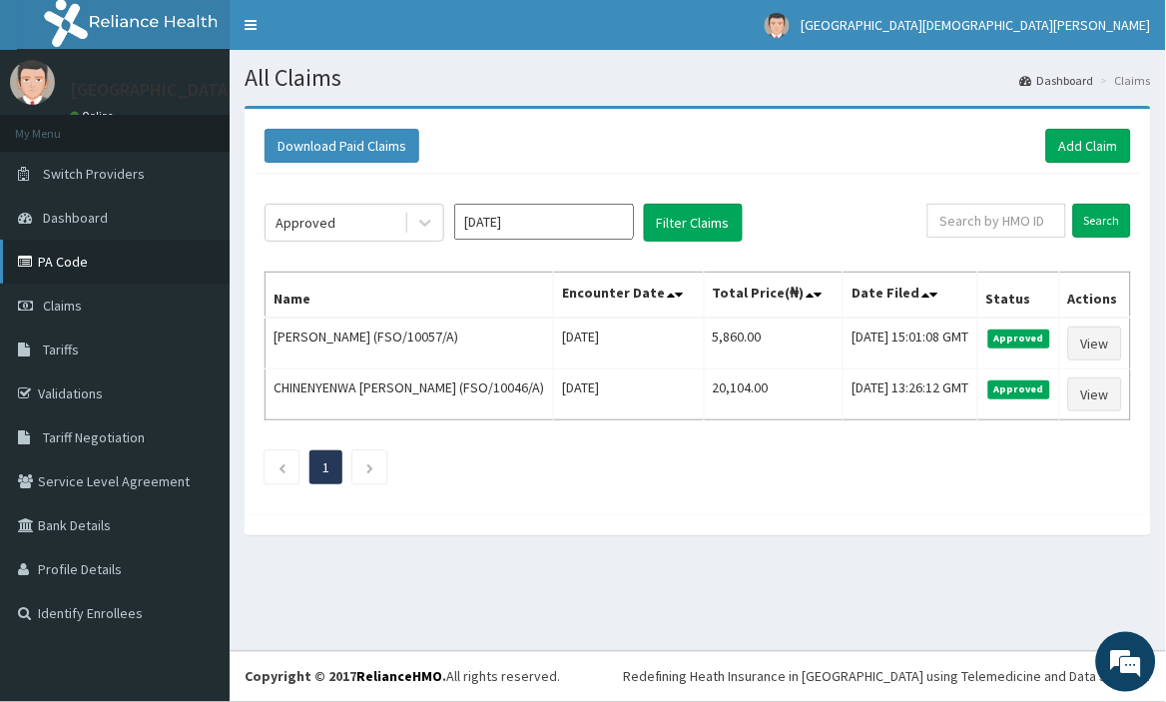
click at [76, 254] on link "PA Code" at bounding box center [115, 262] width 230 height 44
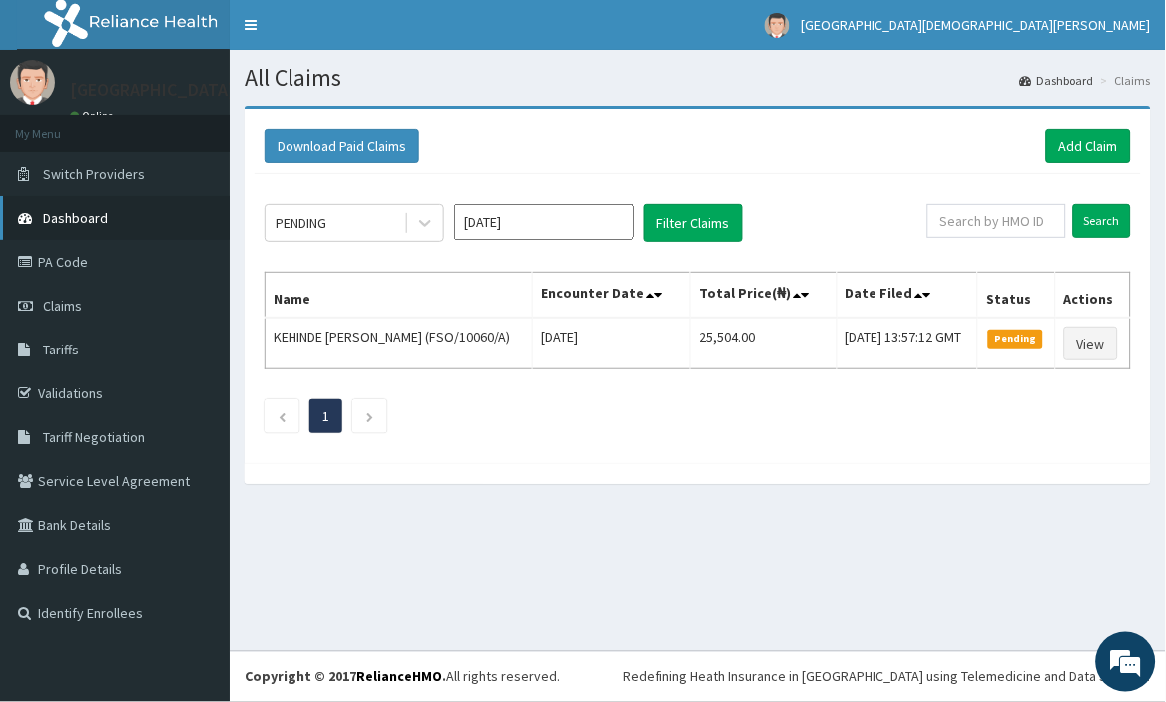
click at [84, 216] on span "Dashboard" at bounding box center [75, 218] width 65 height 18
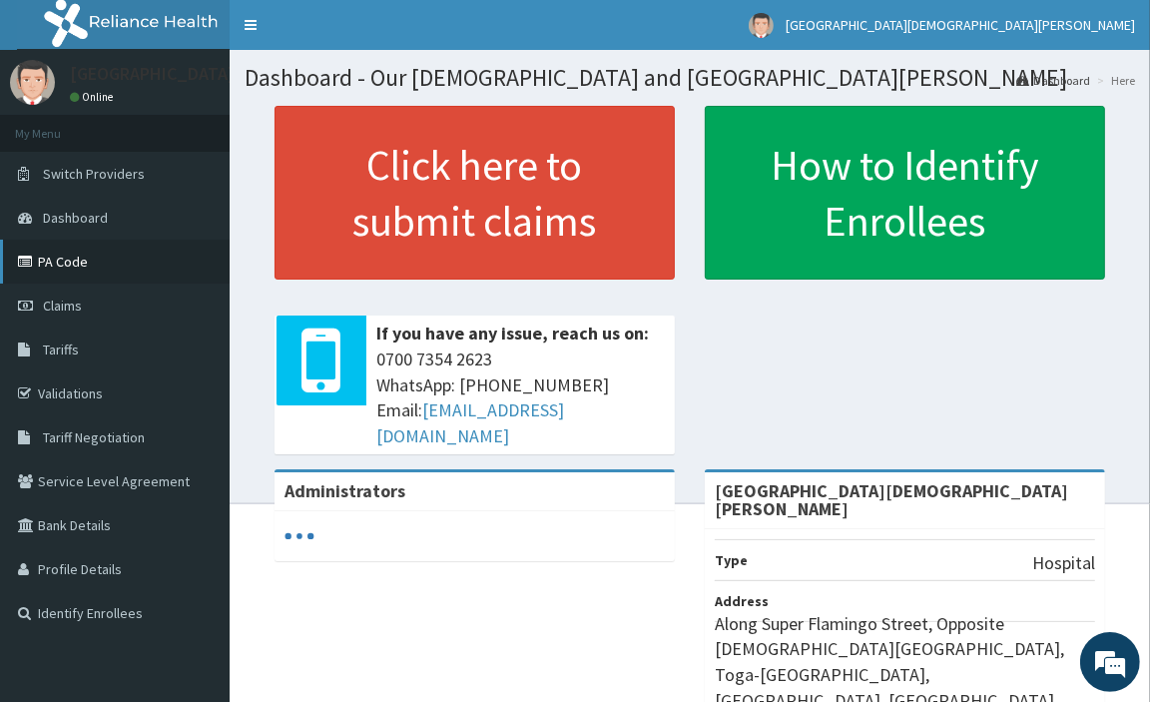
click at [82, 252] on link "PA Code" at bounding box center [115, 262] width 230 height 44
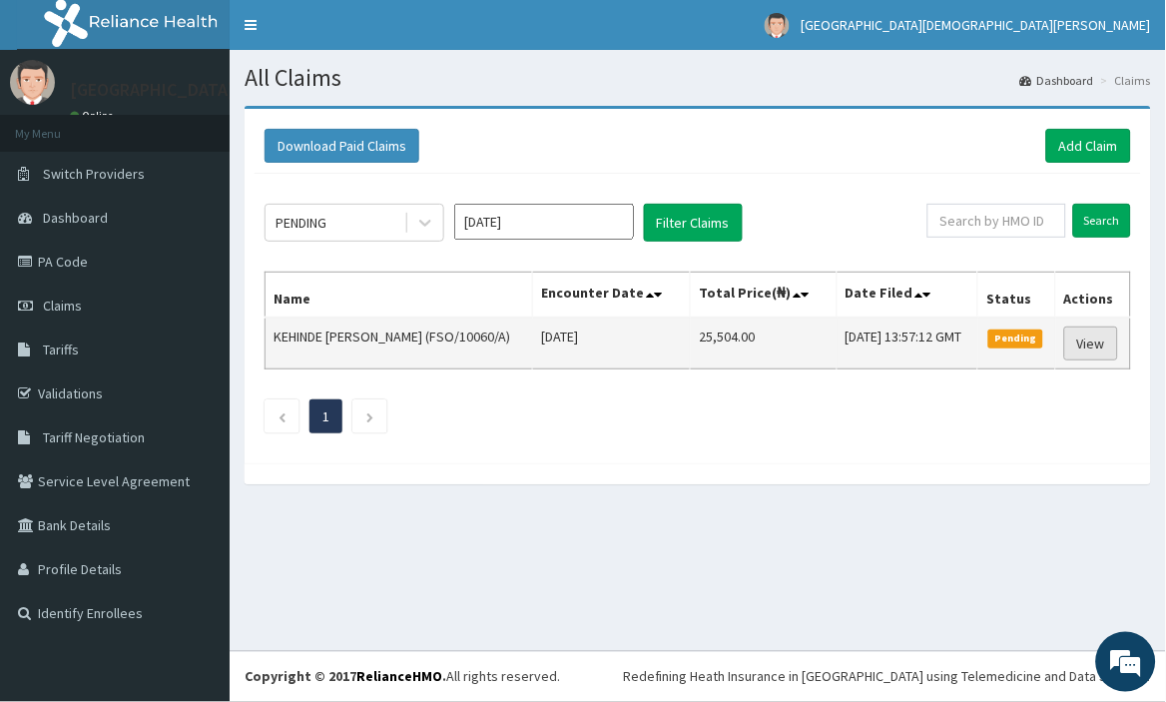
click at [1108, 350] on link "View" at bounding box center [1091, 343] width 54 height 34
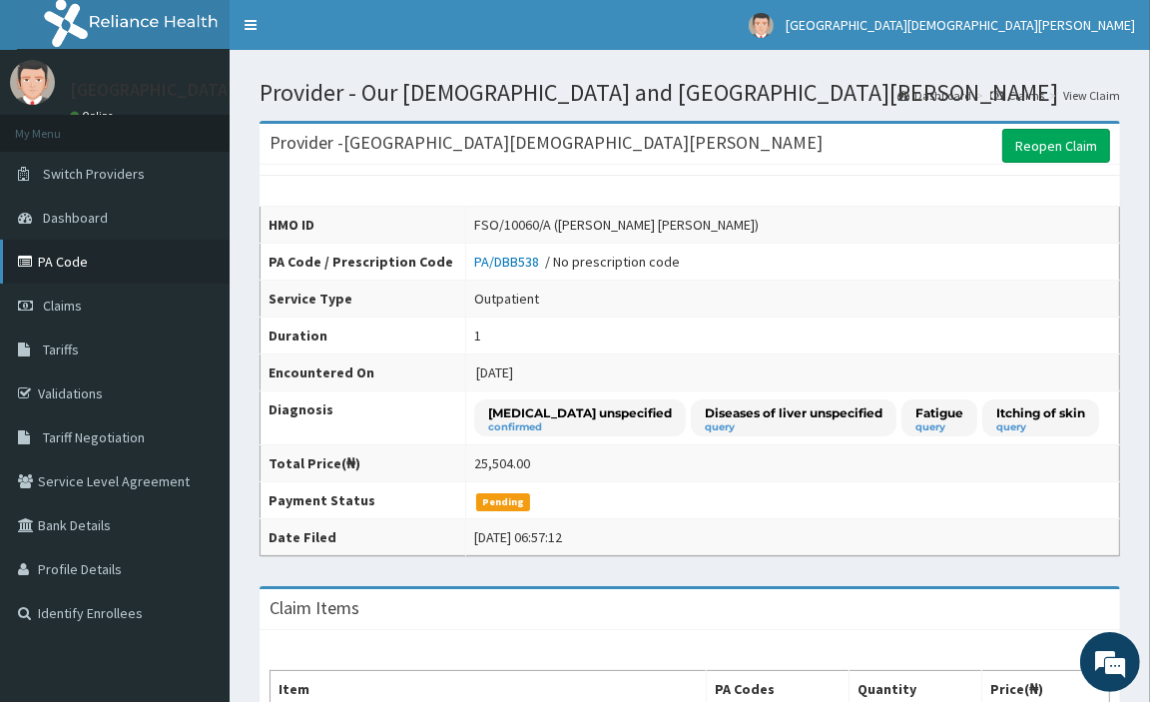
click at [66, 256] on link "PA Code" at bounding box center [115, 262] width 230 height 44
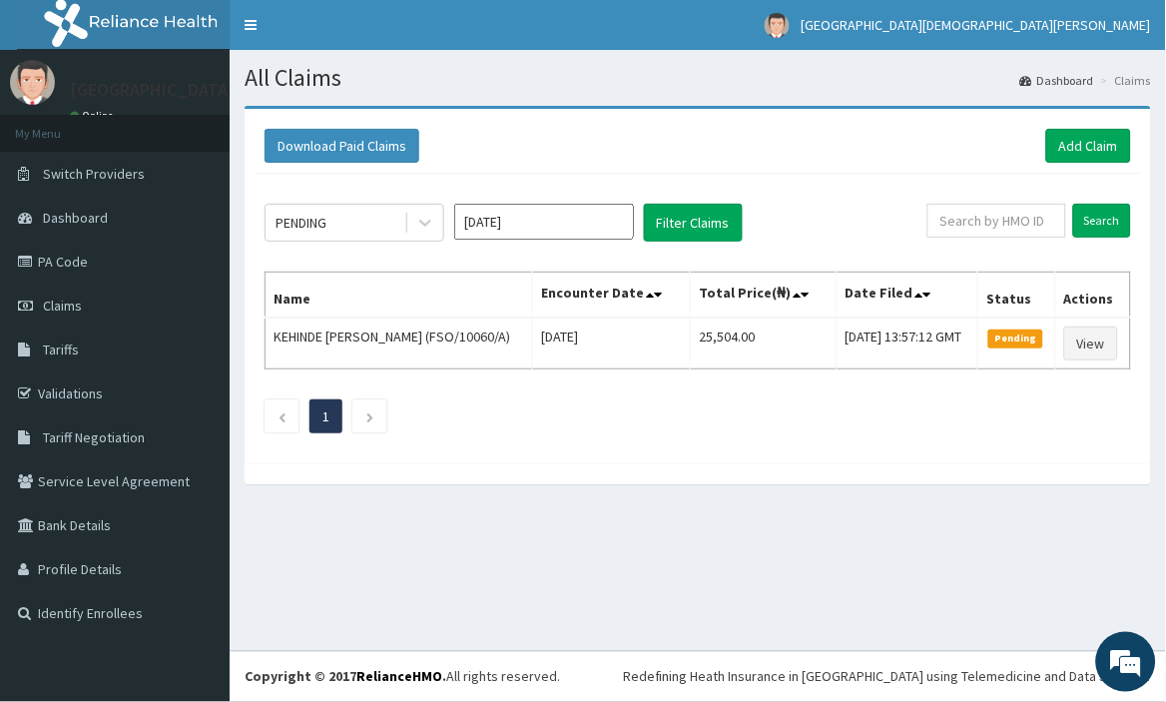
click at [71, 212] on span "Dashboard" at bounding box center [75, 218] width 65 height 18
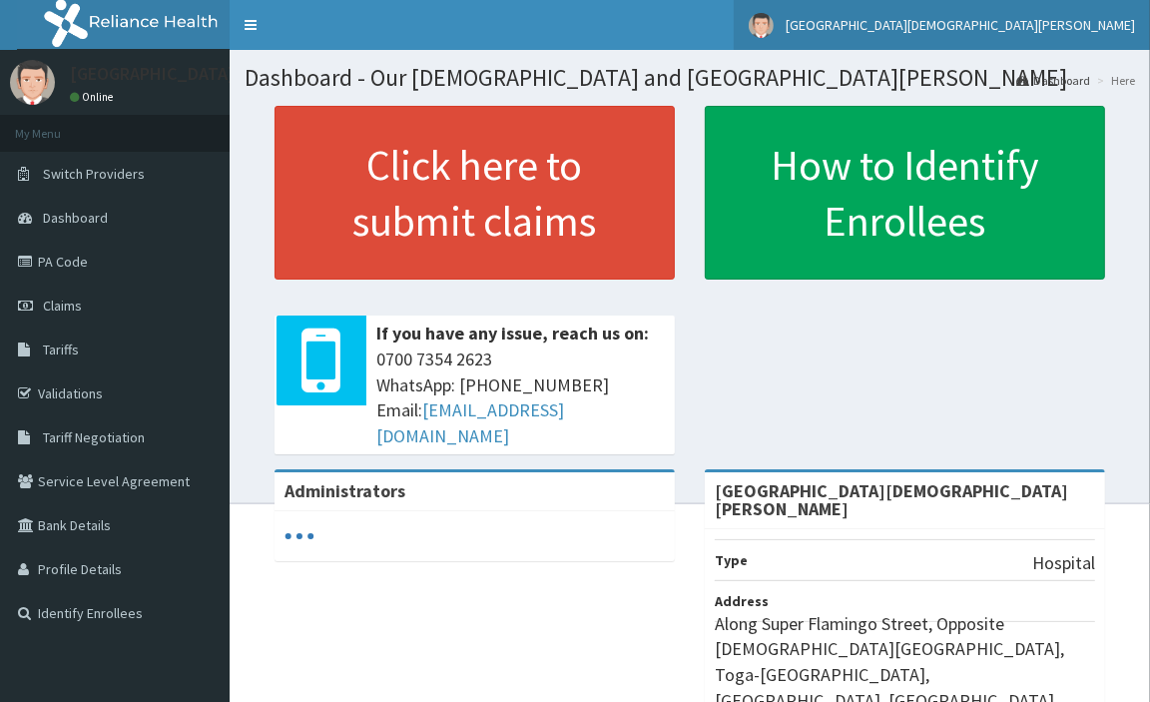
click at [969, 22] on span "[GEOGRAPHIC_DATA][DEMOGRAPHIC_DATA][PERSON_NAME]" at bounding box center [960, 25] width 349 height 18
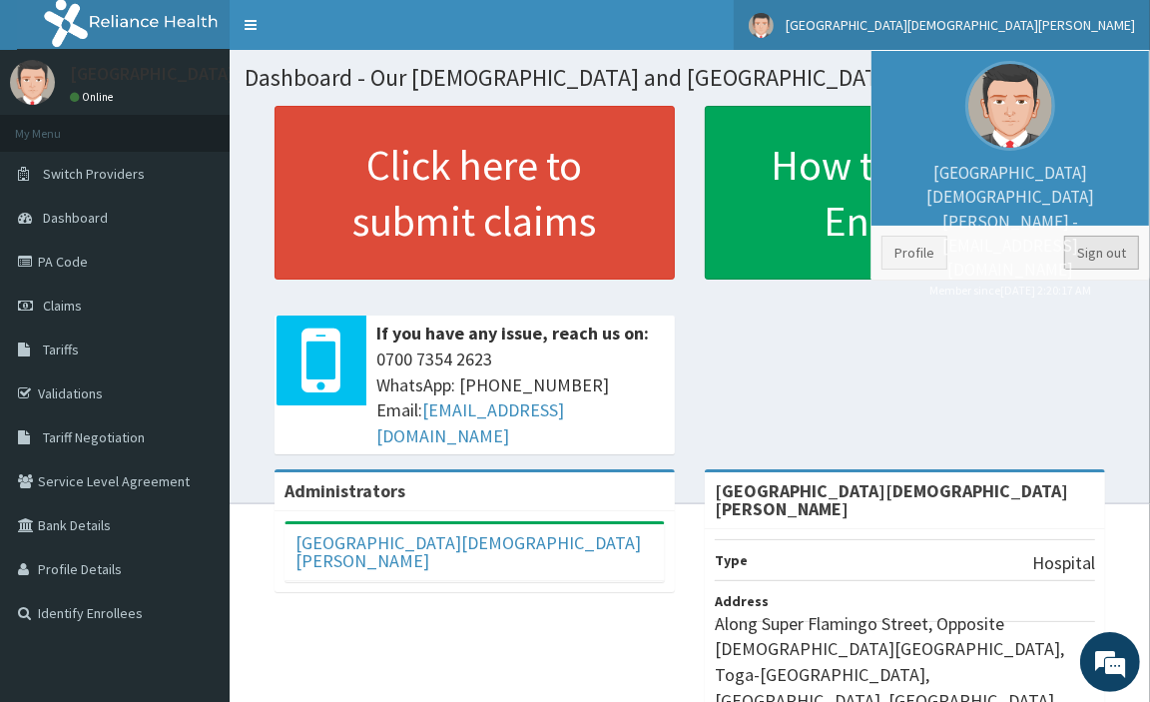
click at [1106, 247] on link "Sign out" at bounding box center [1101, 253] width 75 height 34
